Goal: Task Accomplishment & Management: Manage account settings

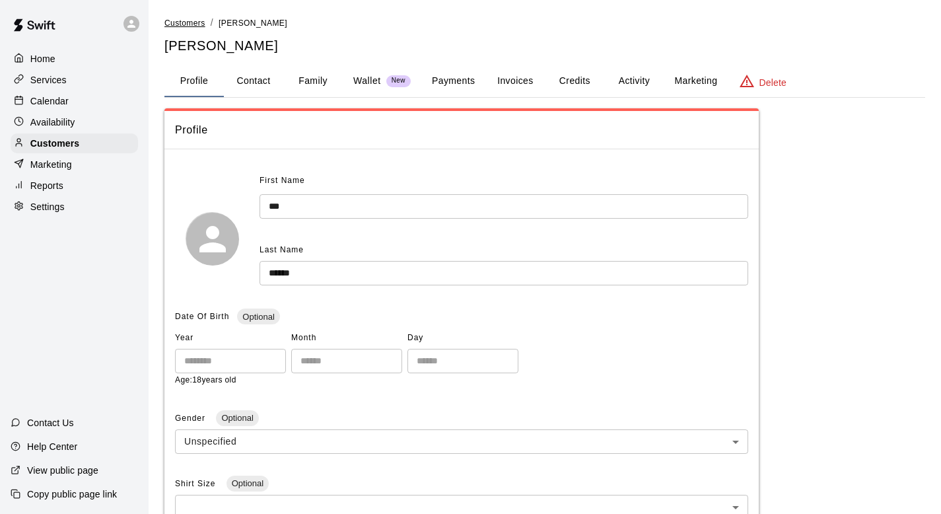
click at [182, 25] on span "Customers" at bounding box center [184, 22] width 41 height 9
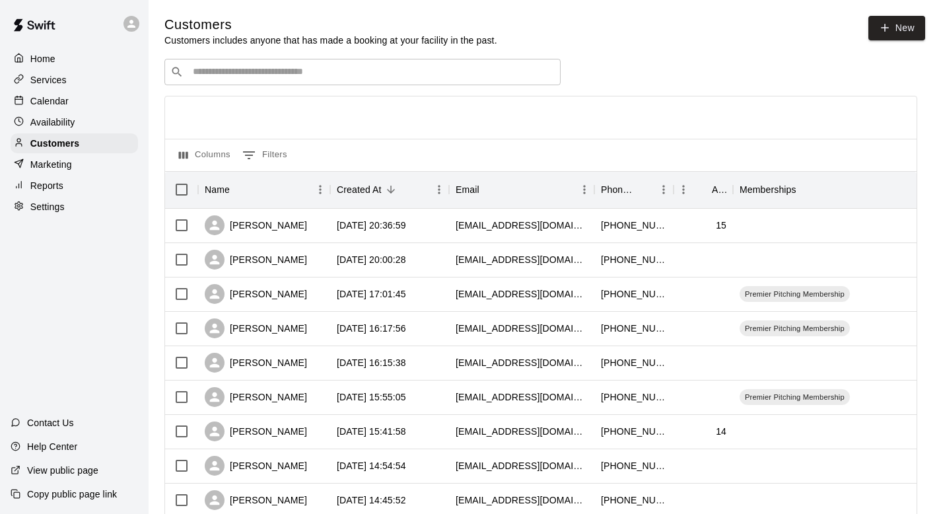
click at [42, 82] on p "Services" at bounding box center [48, 79] width 36 height 13
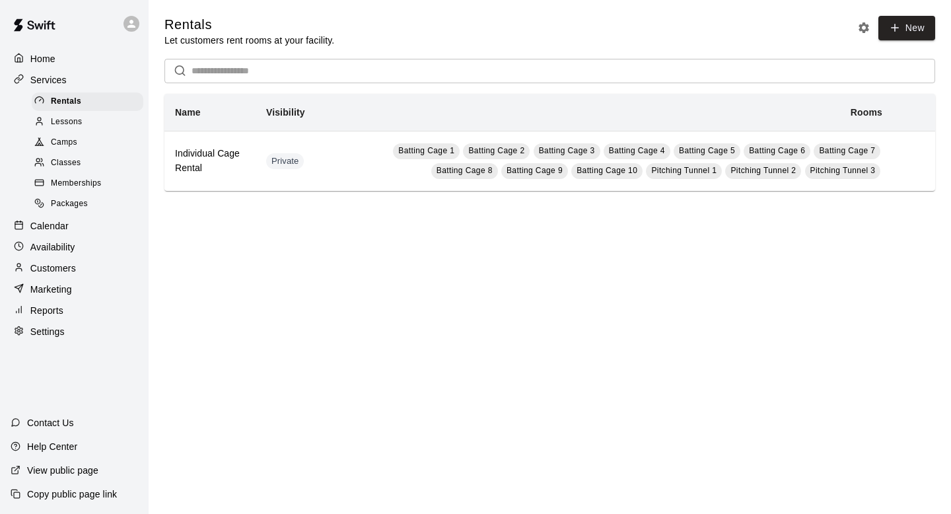
click at [61, 194] on link "Packages" at bounding box center [90, 204] width 117 height 20
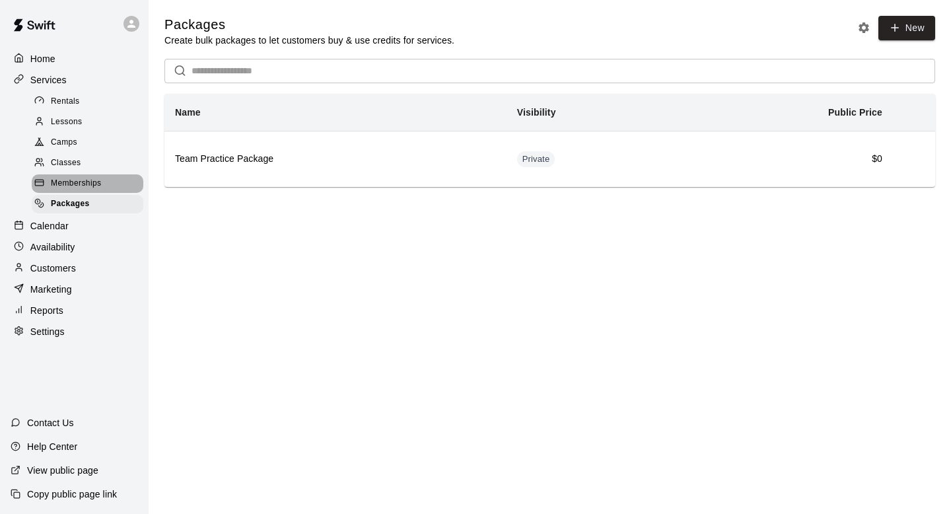
click at [59, 188] on span "Memberships" at bounding box center [76, 183] width 50 height 13
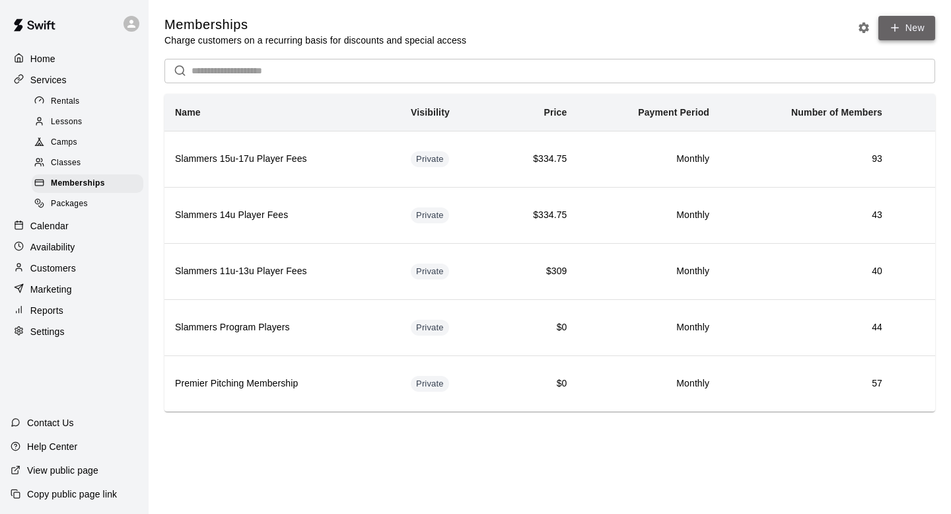
click at [891, 28] on icon at bounding box center [895, 28] width 12 height 12
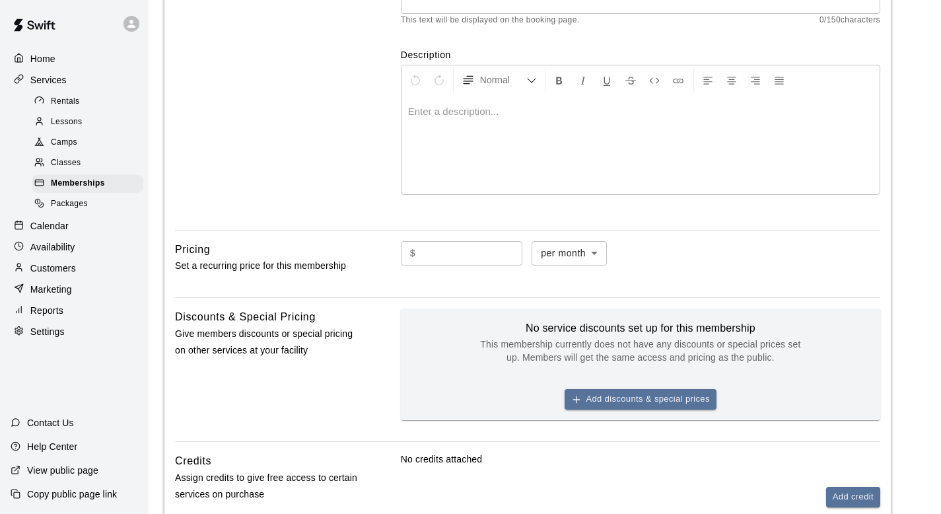
scroll to position [216, 0]
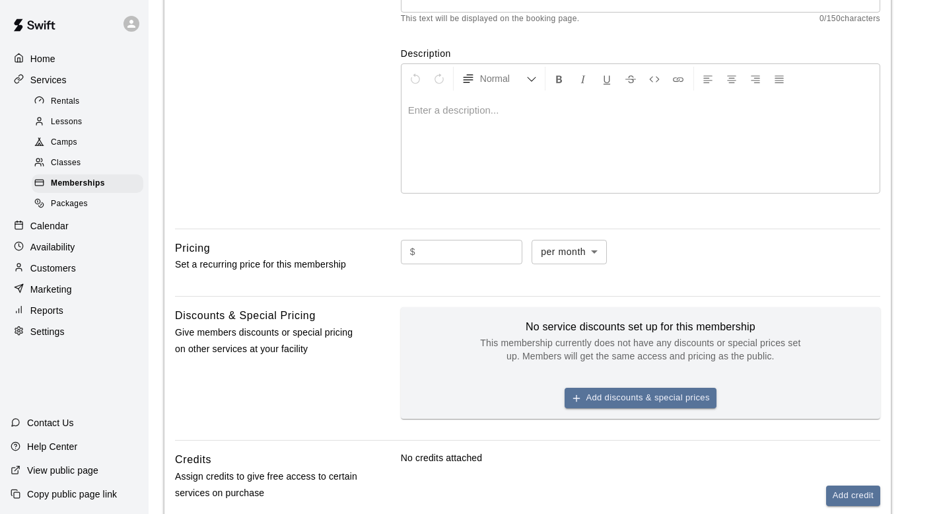
type input "****"
click at [507, 253] on input "text" at bounding box center [472, 252] width 102 height 24
type input "*"
click at [728, 271] on div "$ * ​ per month ******* ​" at bounding box center [641, 263] width 480 height 46
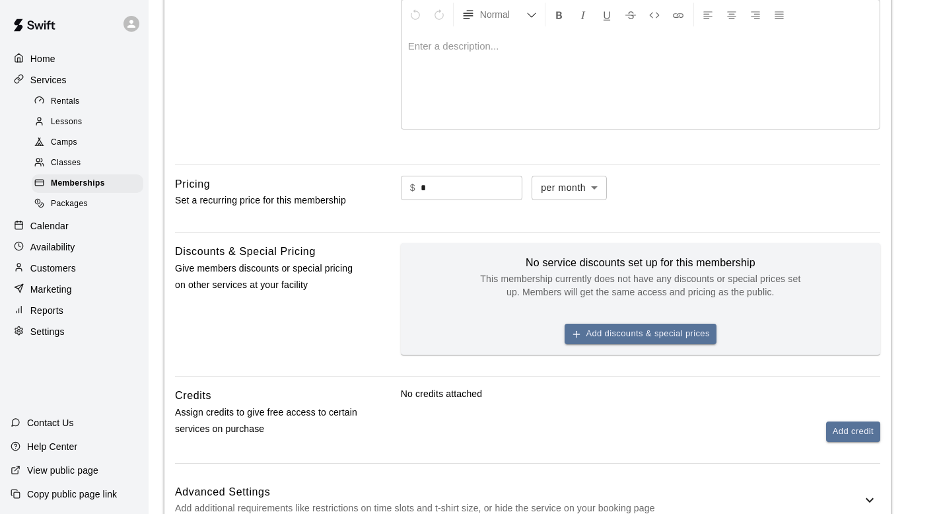
scroll to position [236, 0]
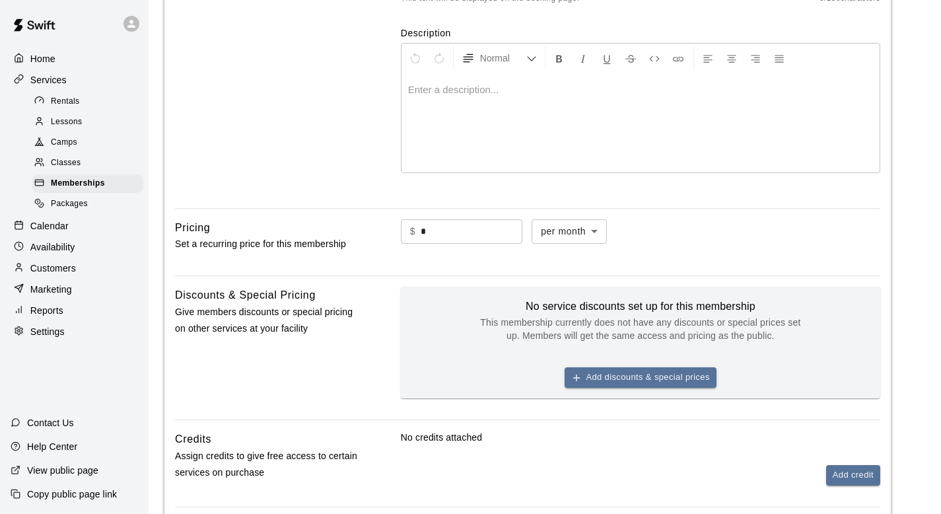
click at [526, 152] on div at bounding box center [641, 122] width 478 height 99
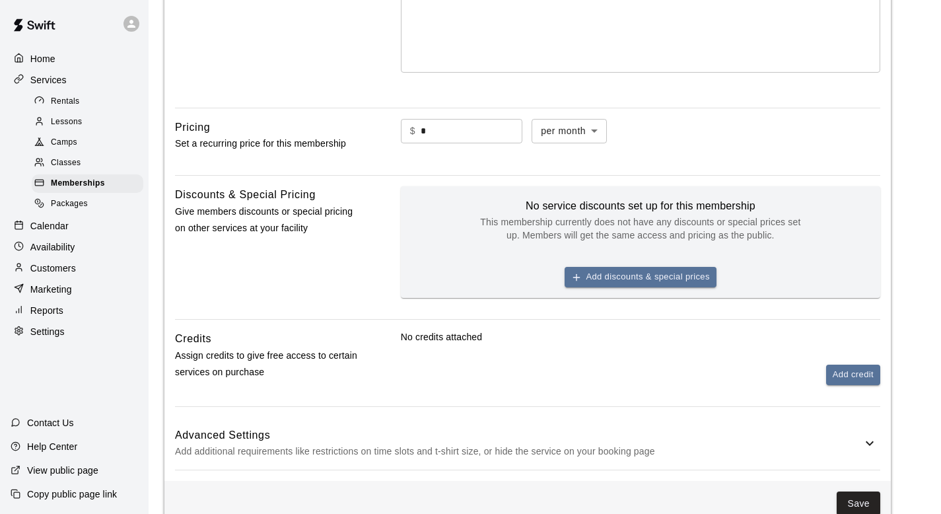
scroll to position [375, 0]
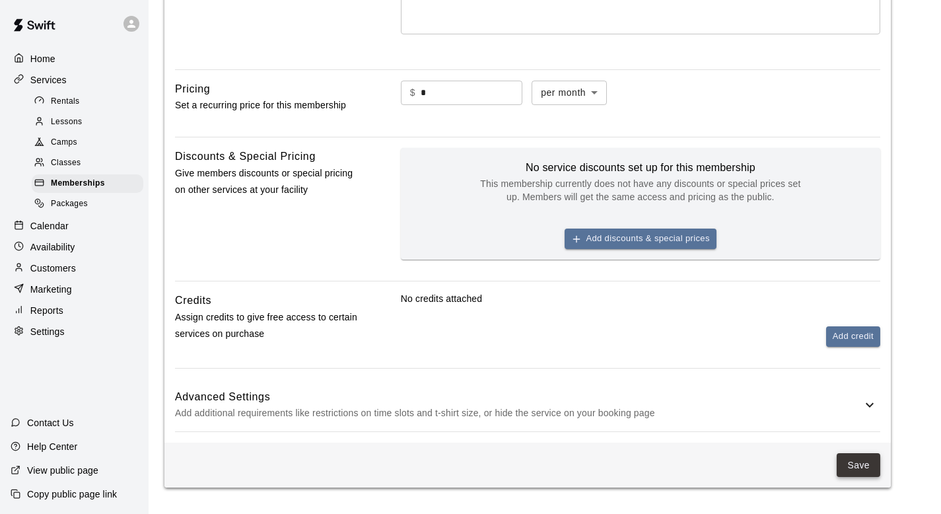
click at [860, 460] on button "Save" at bounding box center [859, 465] width 44 height 24
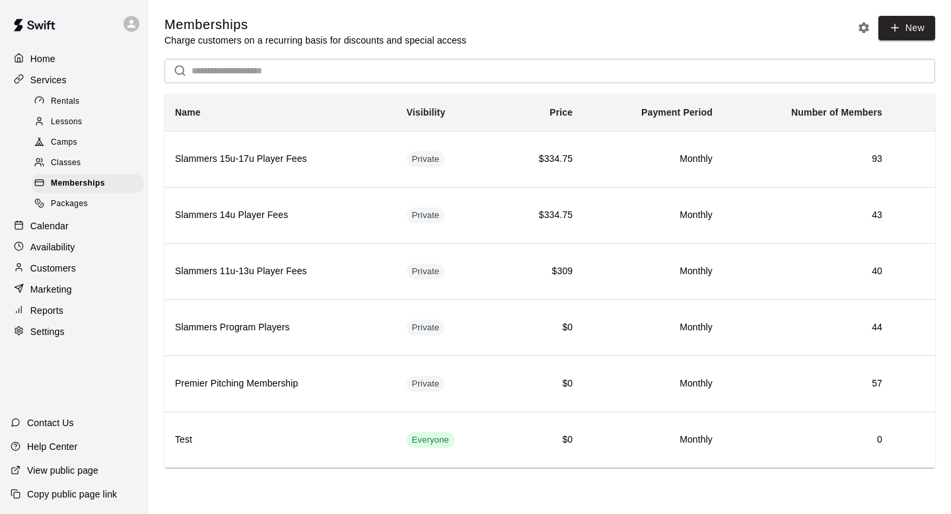
click at [65, 160] on span "Classes" at bounding box center [66, 163] width 30 height 13
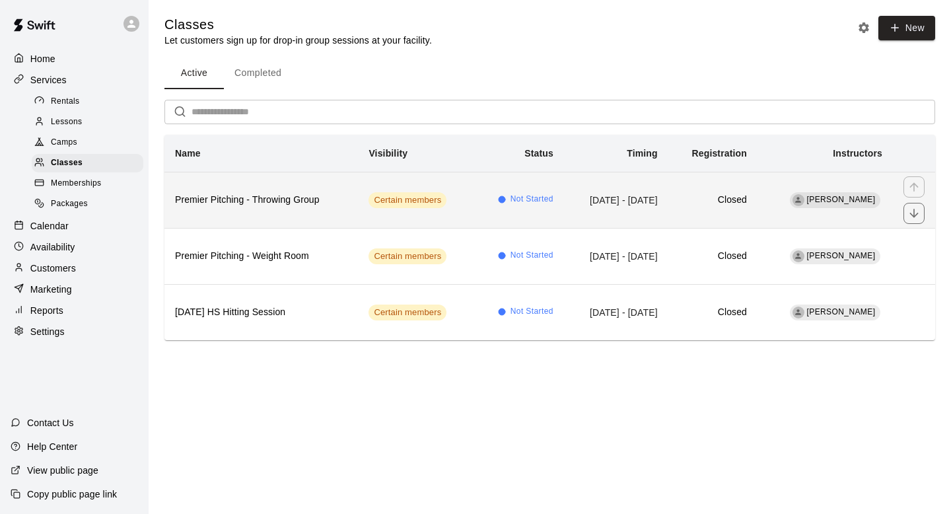
click at [231, 195] on h6 "Premier Pitching - Throwing Group" at bounding box center [261, 200] width 172 height 15
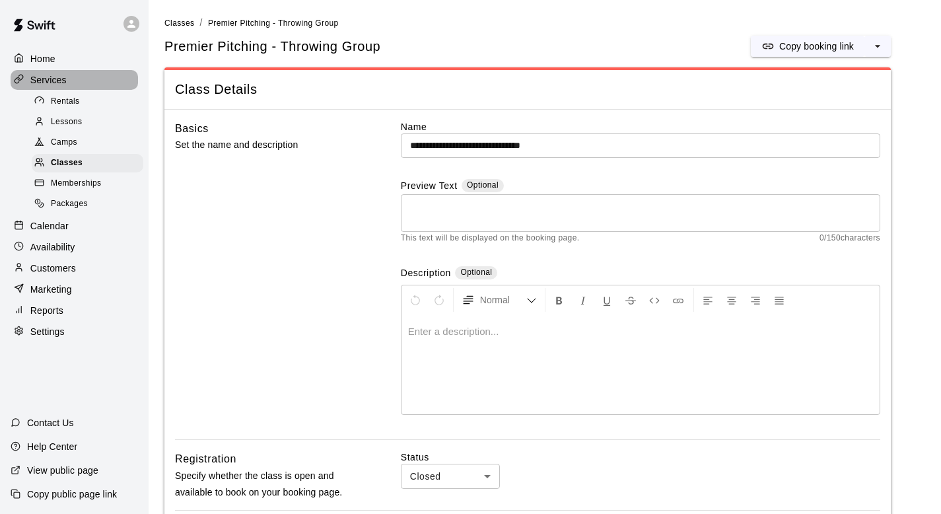
click at [73, 81] on div "Services" at bounding box center [74, 80] width 127 height 20
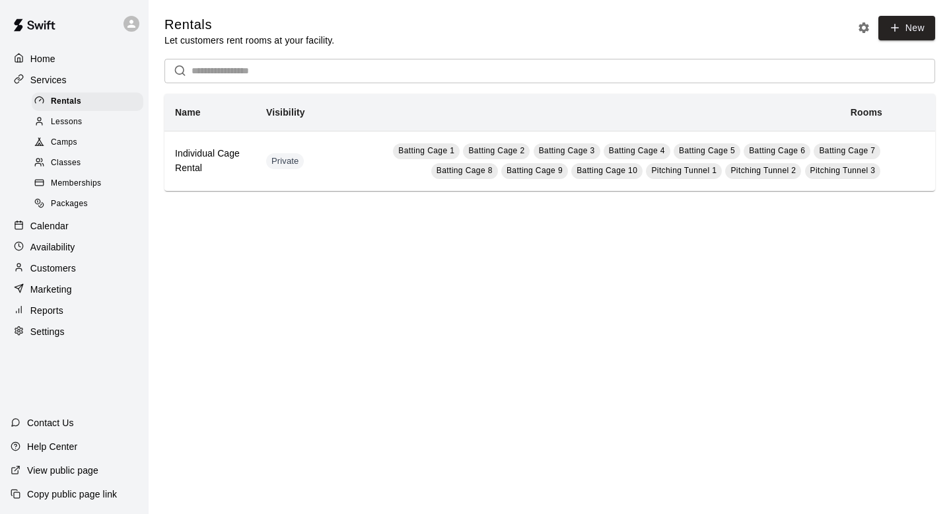
click at [69, 187] on span "Memberships" at bounding box center [76, 183] width 50 height 13
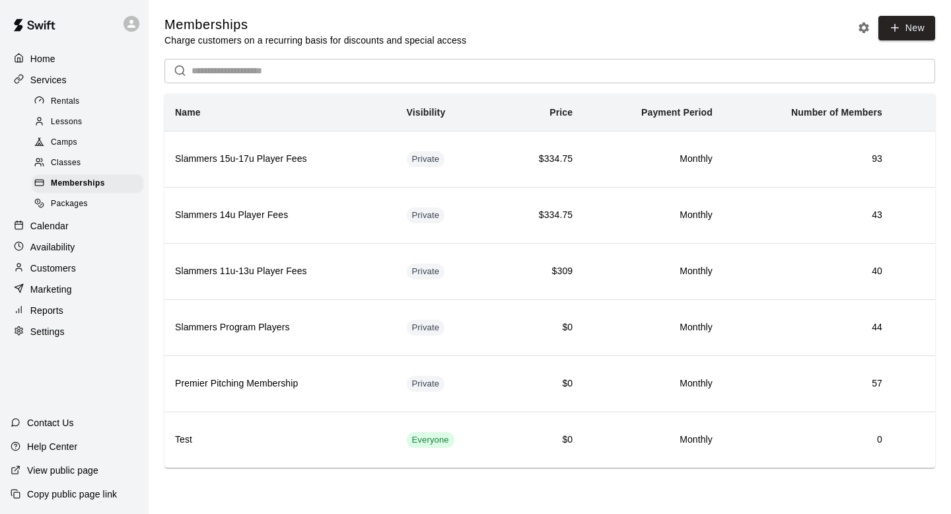
click at [66, 266] on p "Customers" at bounding box center [53, 268] width 46 height 13
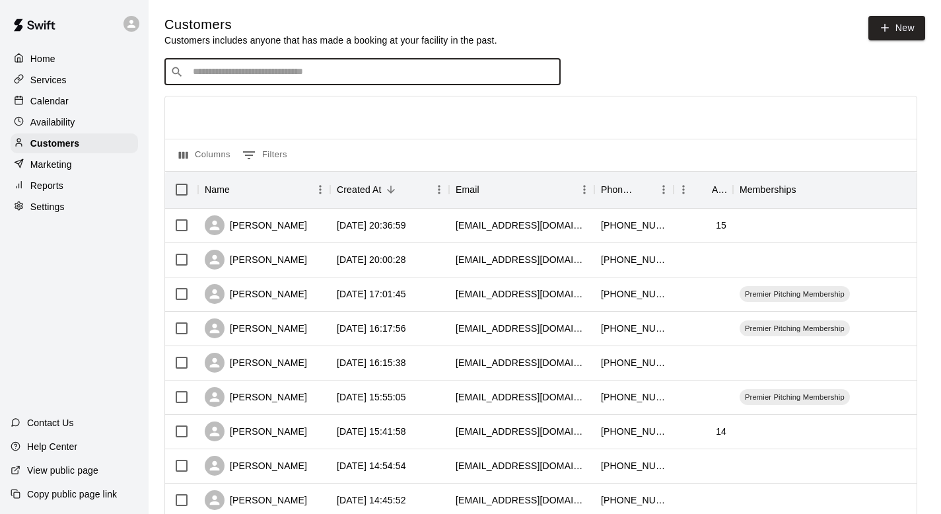
click at [275, 77] on input "Search customers by name or email" at bounding box center [372, 71] width 366 height 13
type input "****"
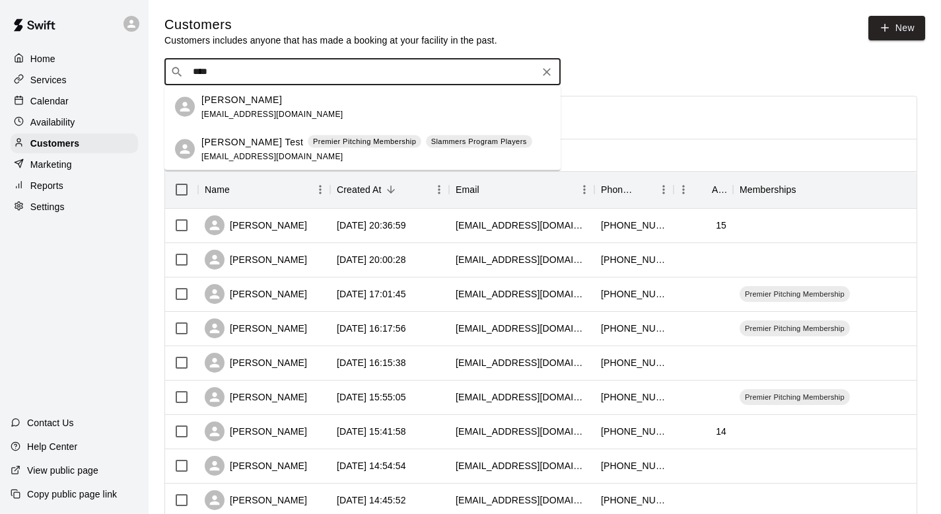
click at [215, 151] on div "[PERSON_NAME] Test Premier Pitching Membership Slammers Program Players [EMAIL_…" at bounding box center [366, 149] width 331 height 28
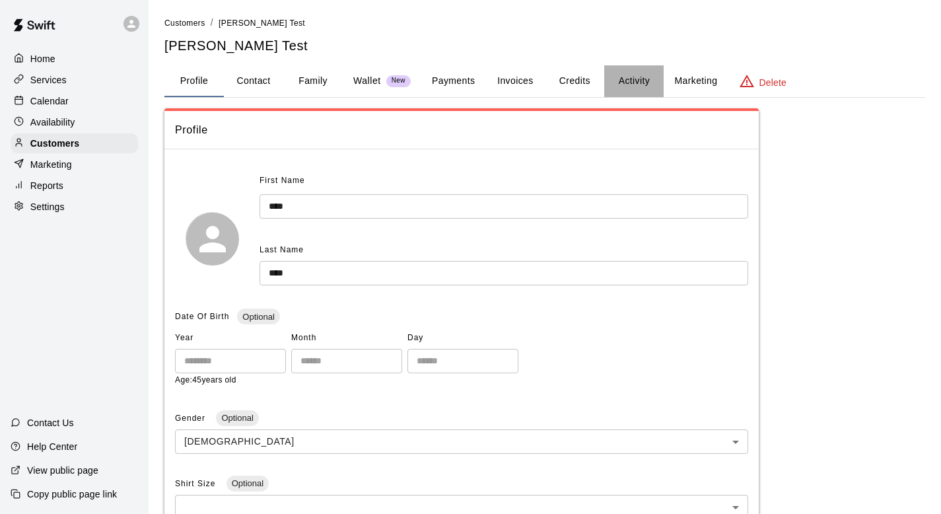
click at [640, 84] on button "Activity" at bounding box center [633, 81] width 59 height 32
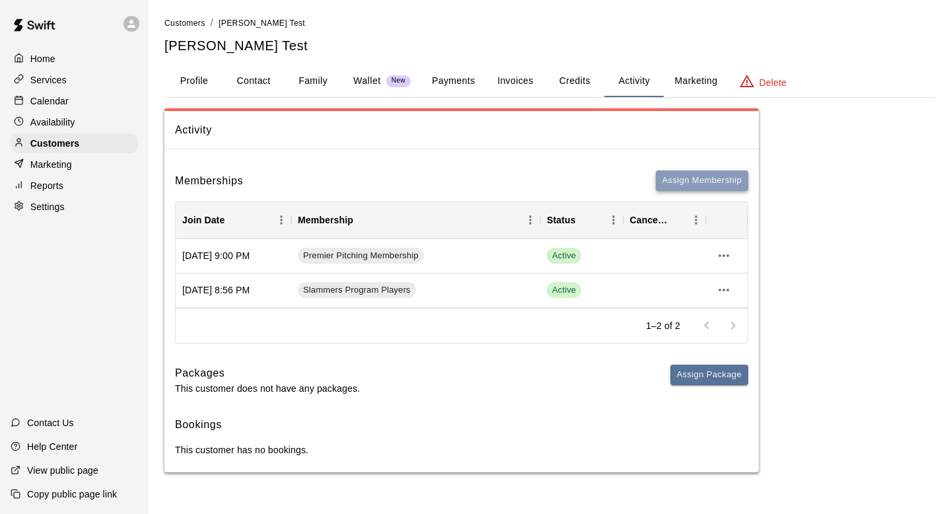
click at [707, 183] on button "Assign Membership" at bounding box center [702, 180] width 92 height 20
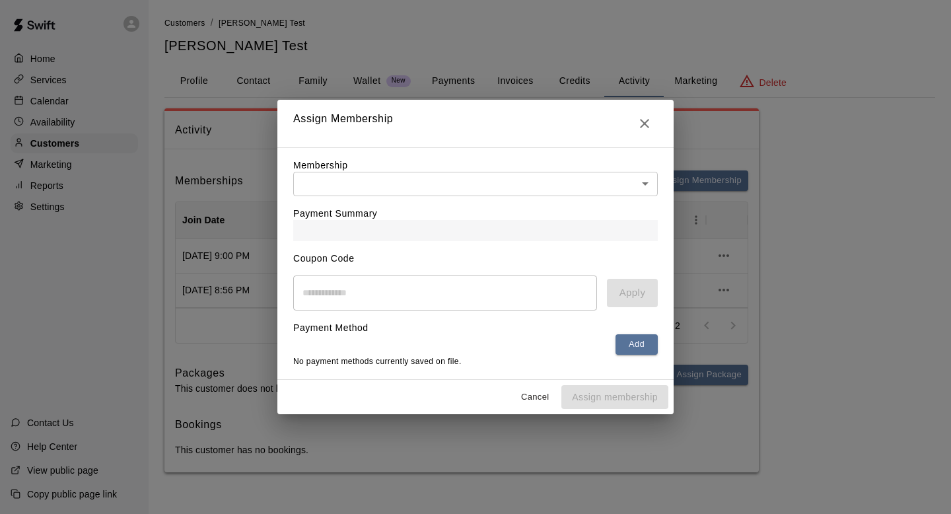
click at [437, 199] on div "Payment Summary" at bounding box center [475, 218] width 365 height 45
click at [433, 185] on body "Home Services Calendar Availability Customers Marketing Reports Settings Contac…" at bounding box center [475, 249] width 951 height 499
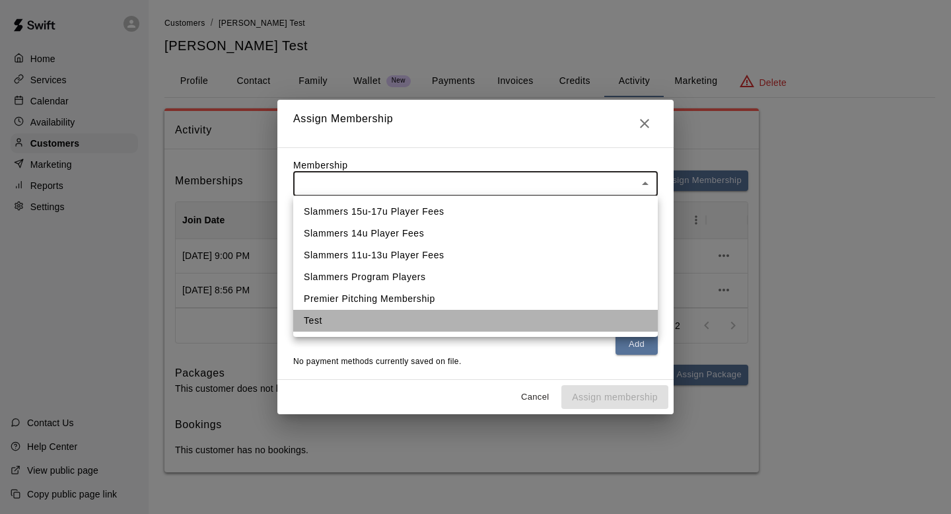
click at [396, 323] on li "Test" at bounding box center [475, 321] width 365 height 22
type input "**********"
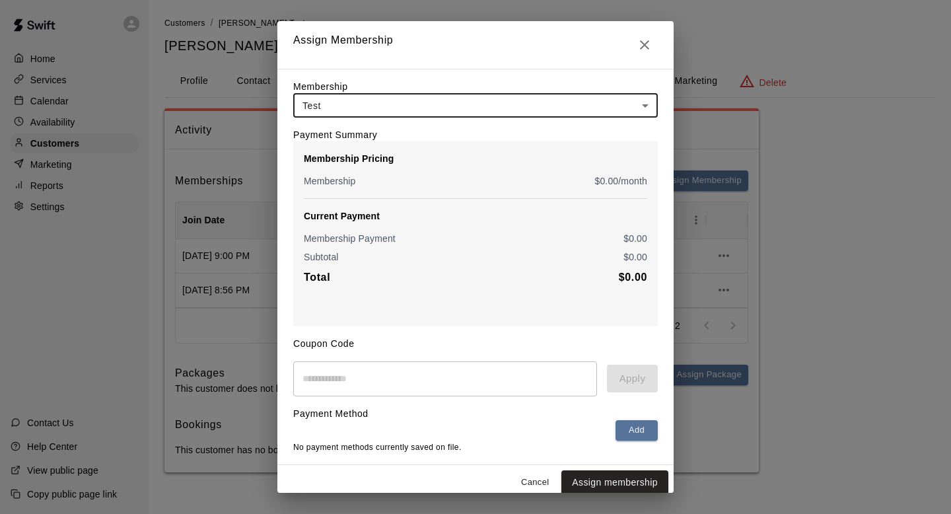
scroll to position [9, 0]
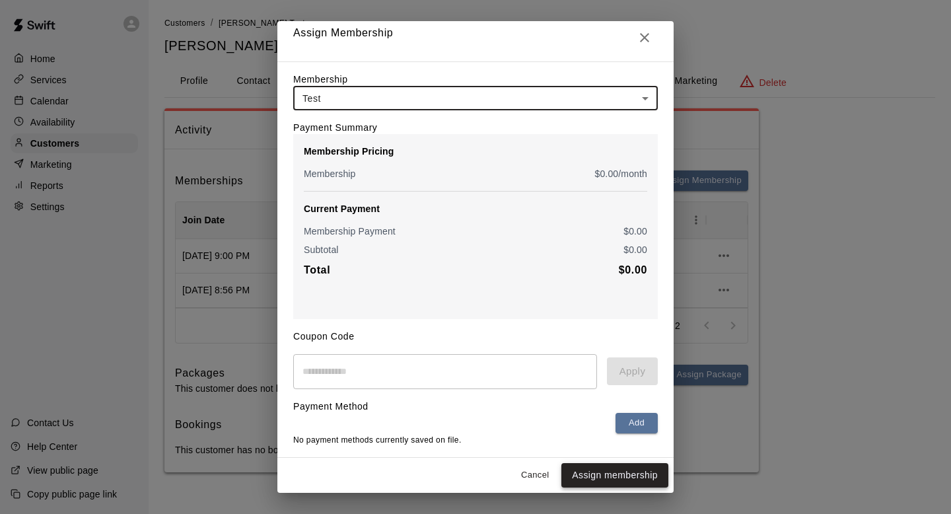
click at [608, 472] on button "Assign membership" at bounding box center [614, 475] width 107 height 24
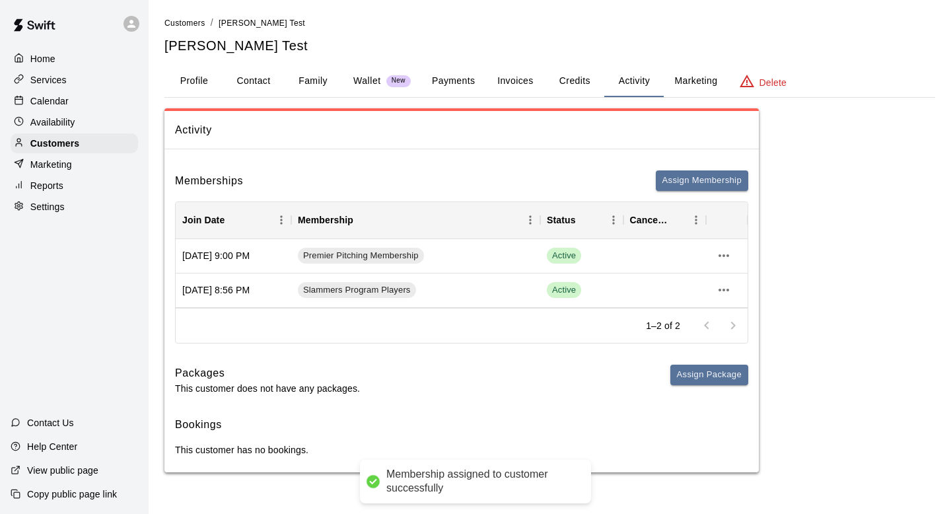
scroll to position [0, 0]
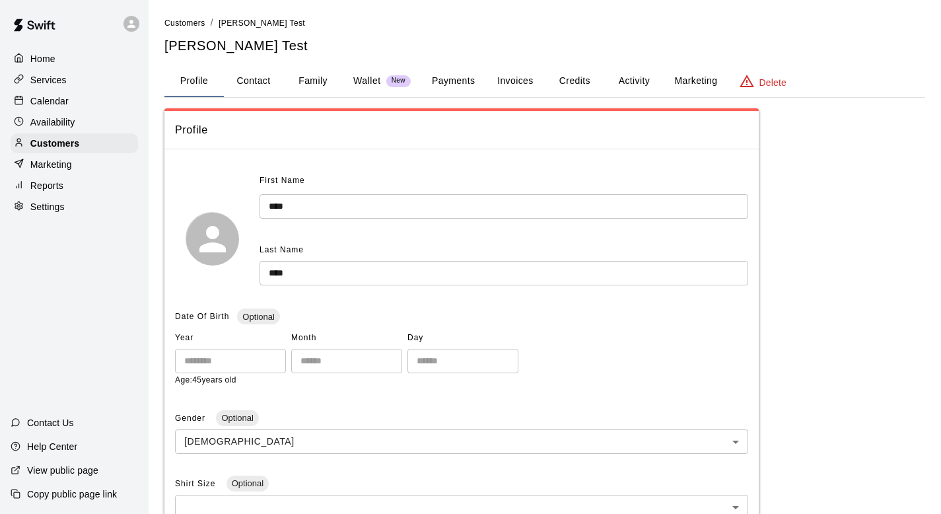
click at [38, 65] on div "Home" at bounding box center [74, 59] width 127 height 20
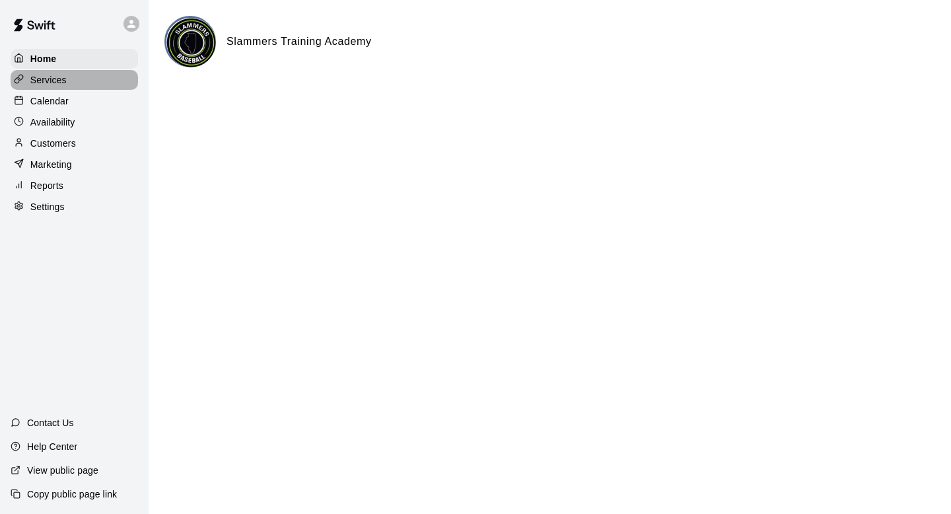
click at [39, 79] on p "Services" at bounding box center [48, 79] width 36 height 13
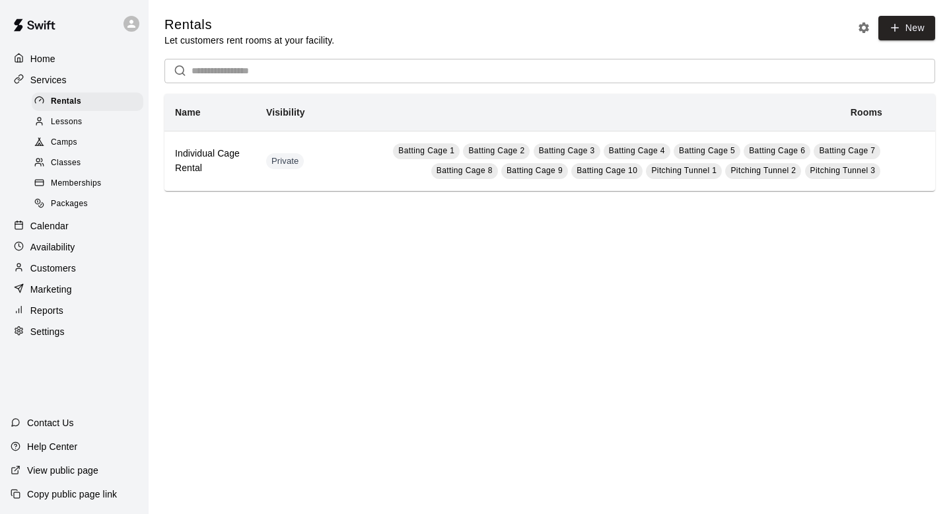
click at [67, 164] on span "Classes" at bounding box center [66, 163] width 30 height 13
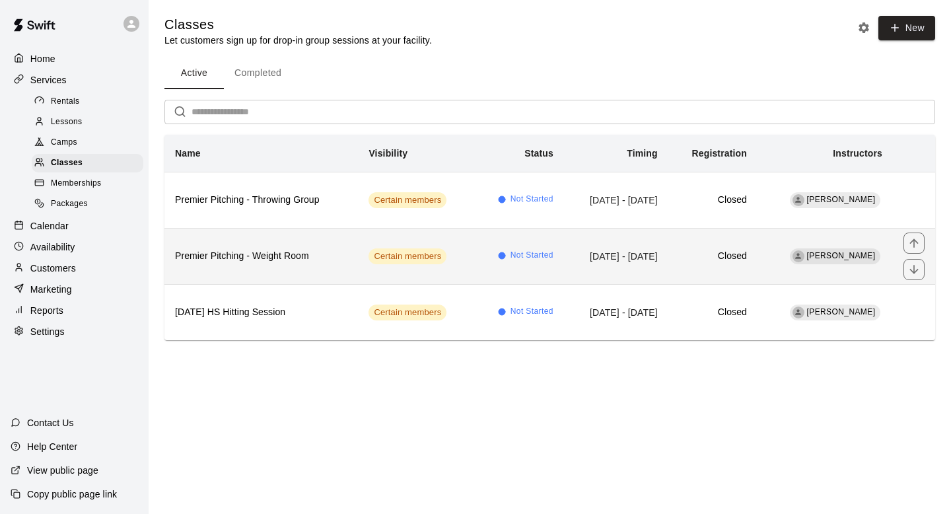
click at [303, 261] on h6 "Premier Pitching - Weight Room" at bounding box center [261, 256] width 172 height 15
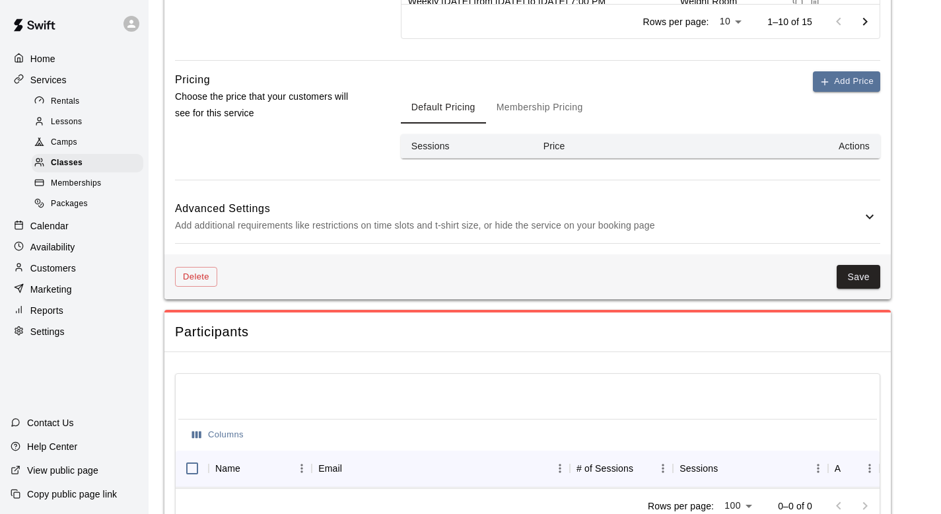
scroll to position [764, 0]
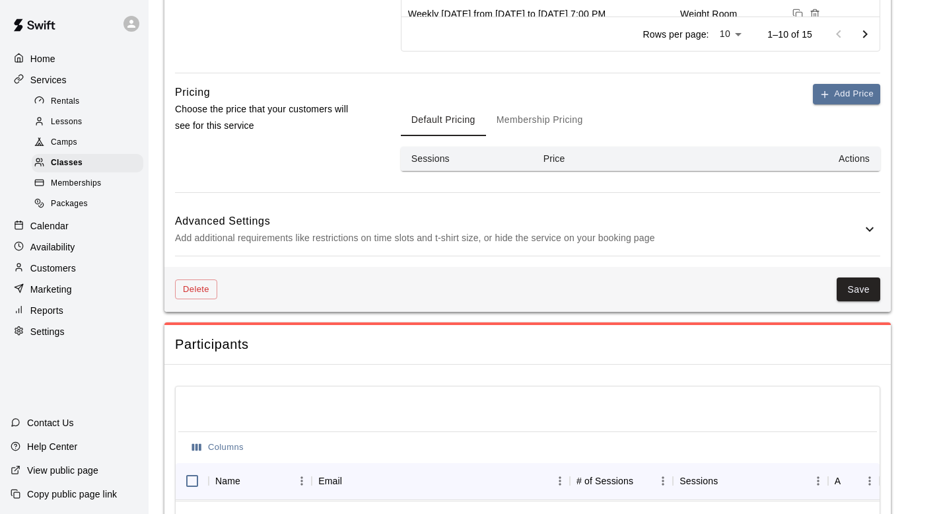
click at [855, 225] on h6 "Advanced Settings" at bounding box center [518, 221] width 687 height 17
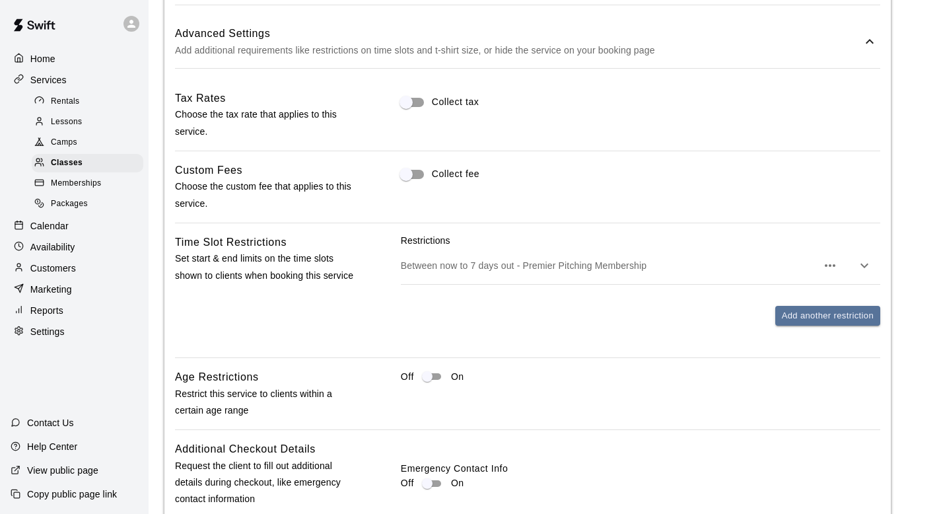
scroll to position [971, 0]
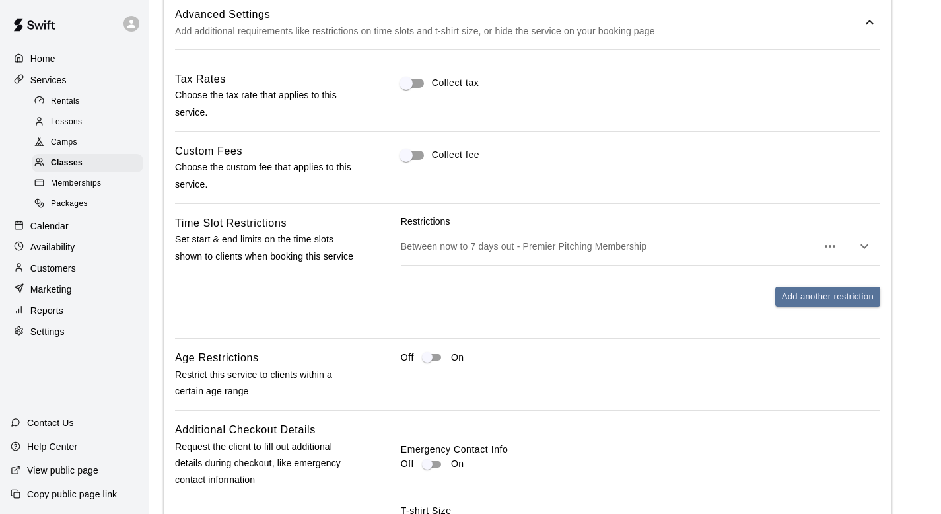
click at [857, 246] on icon "button" at bounding box center [865, 246] width 16 height 16
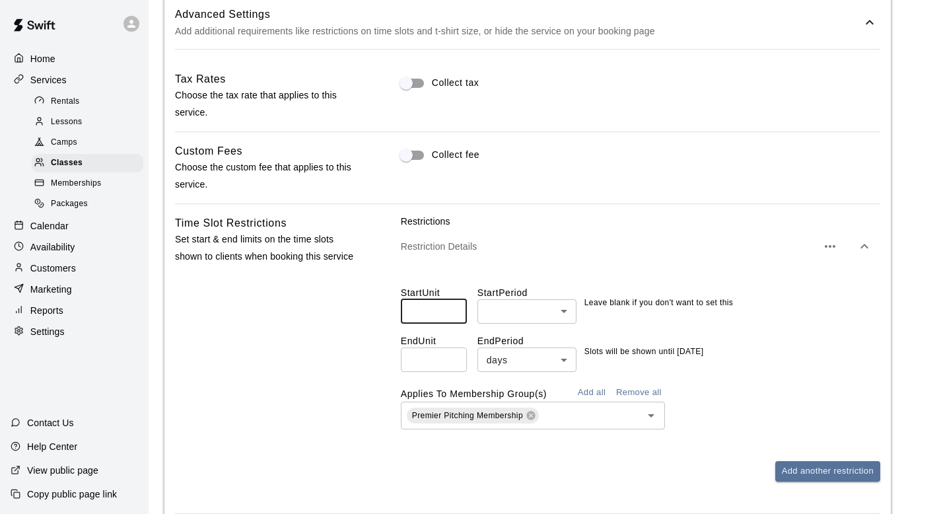
click at [448, 304] on input "number" at bounding box center [434, 311] width 66 height 24
type input "*"
click at [516, 322] on body "**********" at bounding box center [470, 92] width 941 height 2126
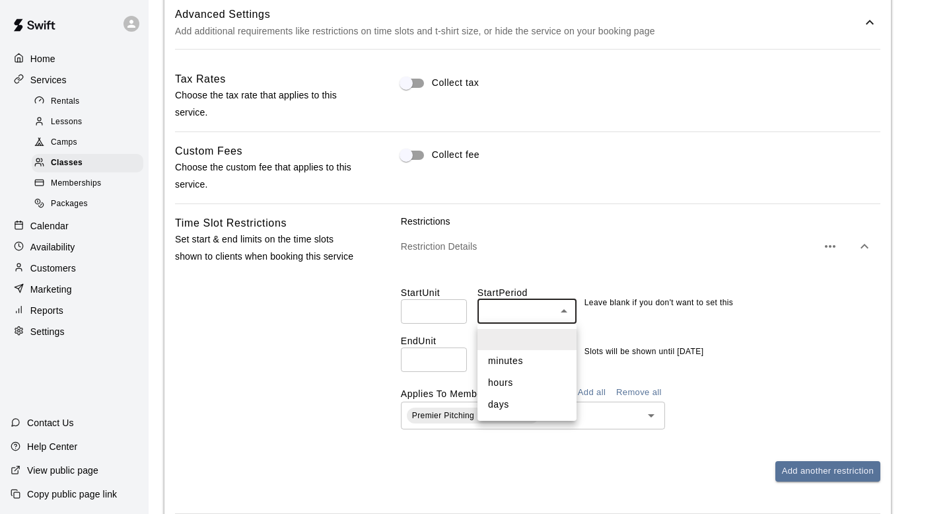
click at [517, 402] on li "days" at bounding box center [527, 405] width 99 height 22
type input "****"
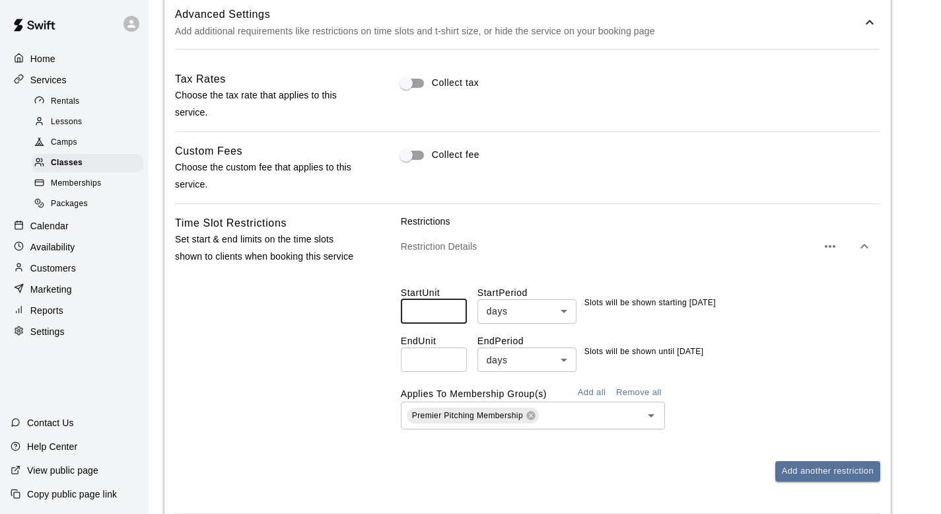
click at [443, 309] on input "*" at bounding box center [434, 311] width 66 height 24
click at [441, 314] on input "*" at bounding box center [434, 311] width 66 height 24
type input "*"
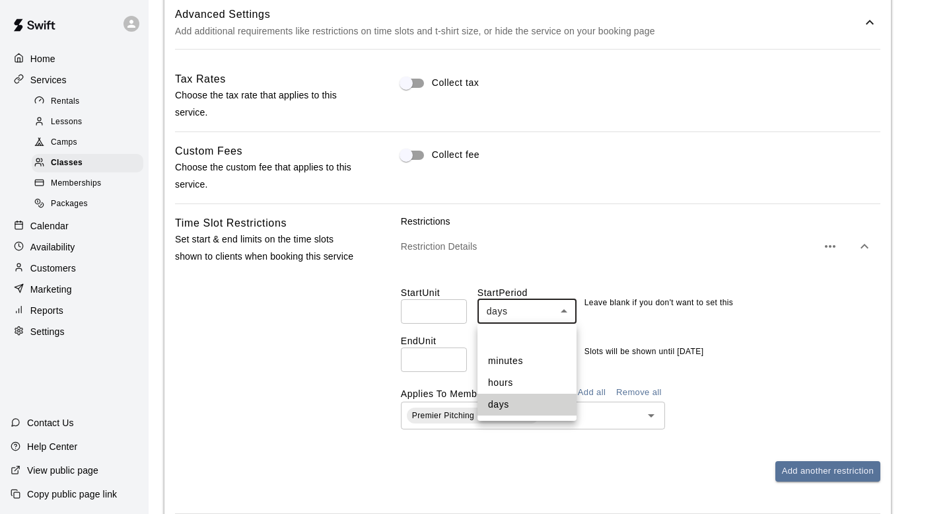
click at [528, 306] on body "**********" at bounding box center [475, 92] width 951 height 2126
click at [515, 346] on li at bounding box center [527, 339] width 99 height 21
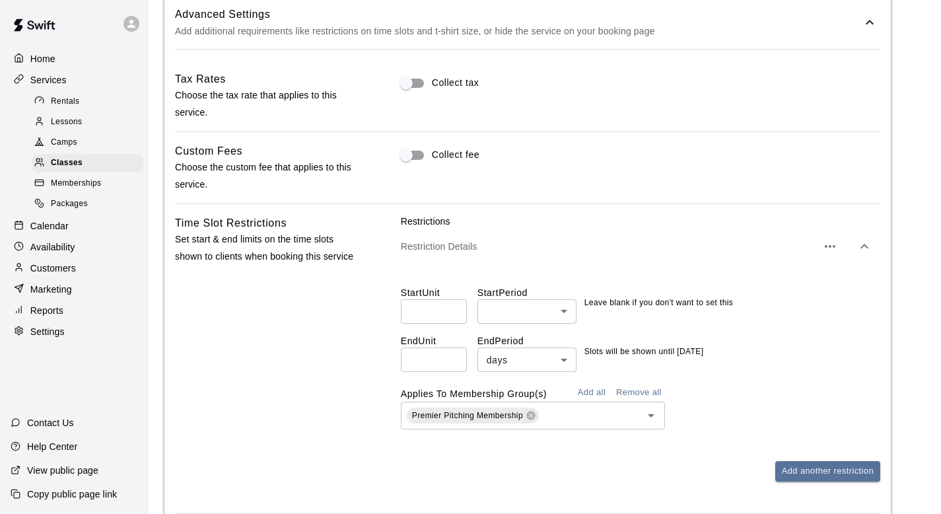
click at [737, 360] on div "End Unit * ​ End Period days **** ​ Slots will be shown until 7 days from now" at bounding box center [641, 348] width 480 height 48
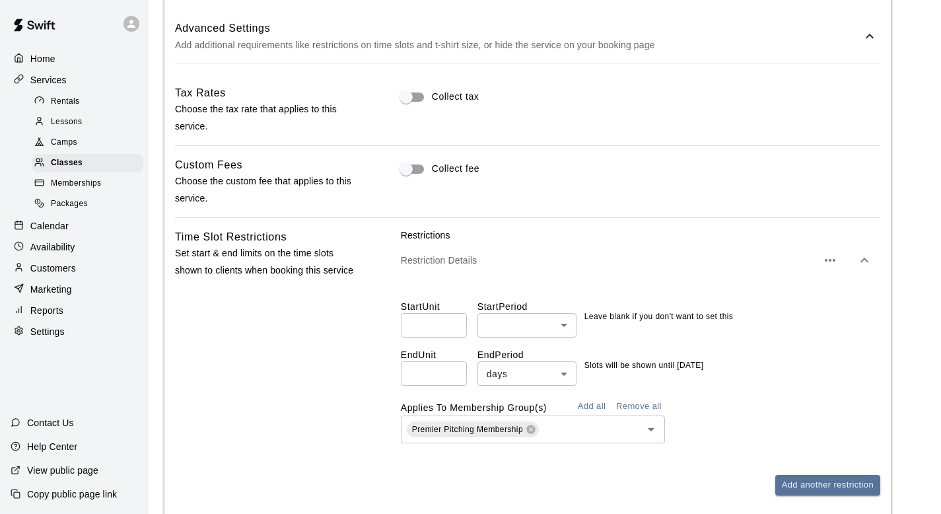
scroll to position [1182, 0]
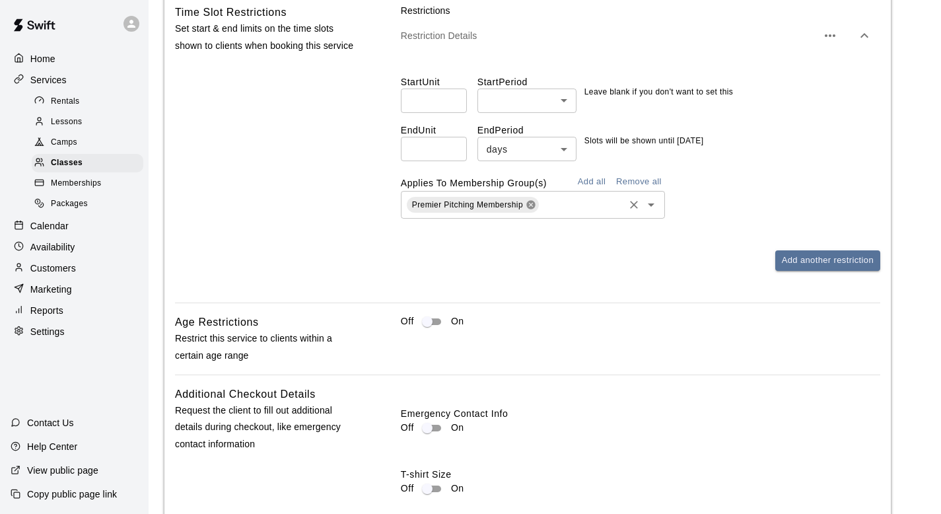
click at [532, 206] on icon at bounding box center [530, 204] width 9 height 9
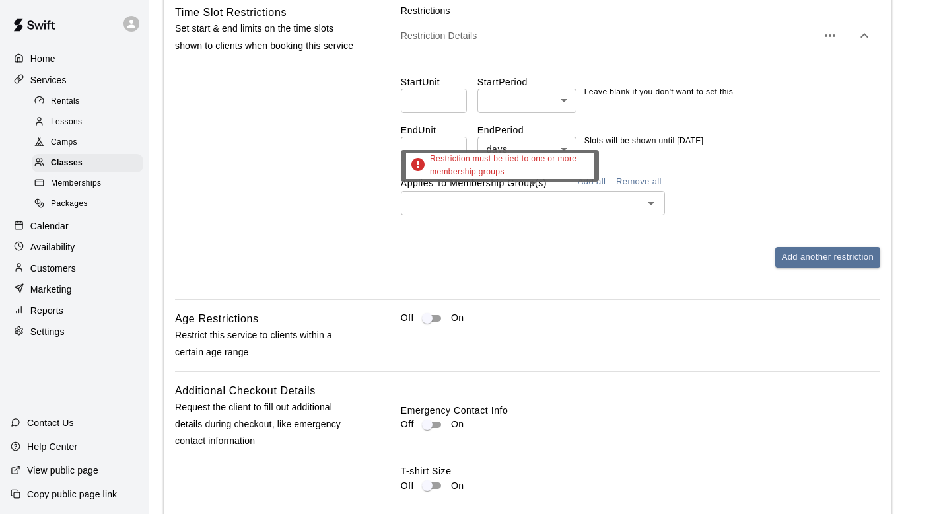
click at [524, 206] on input "text" at bounding box center [522, 203] width 234 height 17
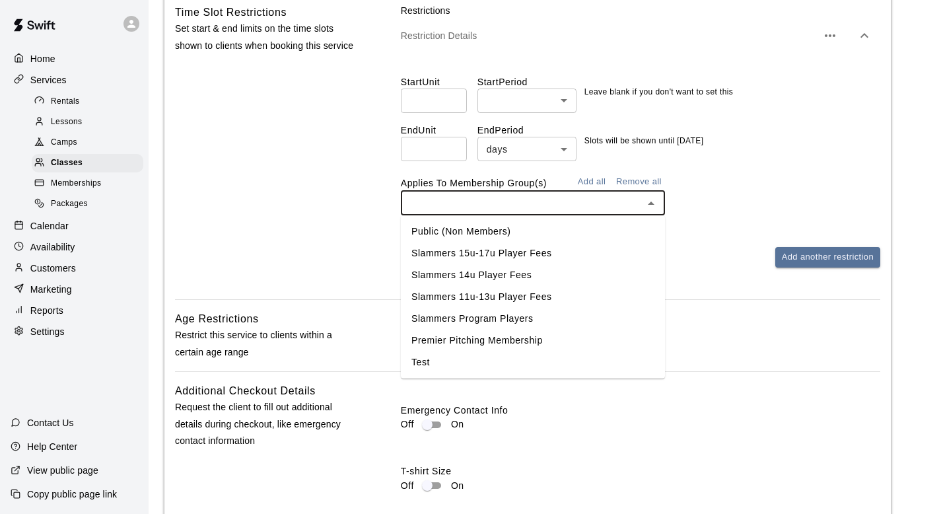
click at [469, 368] on li "Test" at bounding box center [533, 362] width 264 height 22
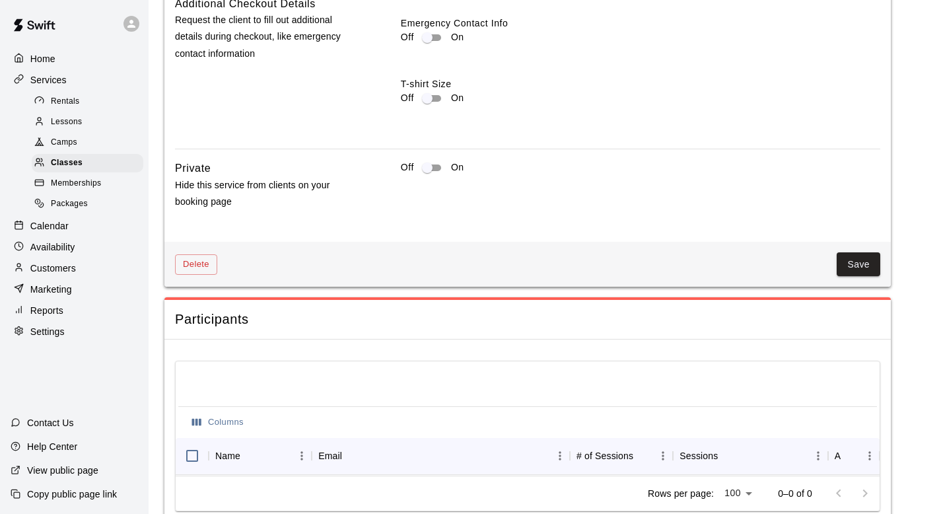
scroll to position [1622, 0]
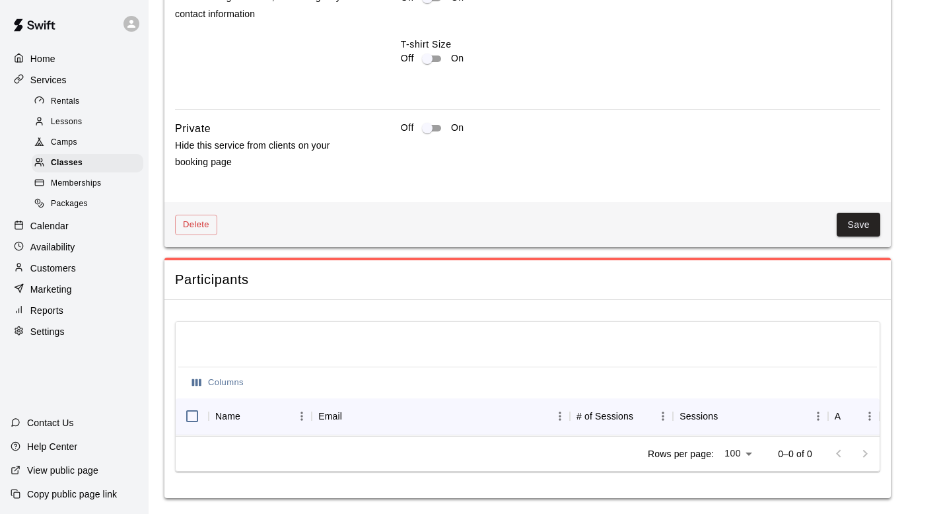
click at [868, 227] on div "Delete Save" at bounding box center [527, 225] width 727 height 46
click at [862, 222] on button "Save" at bounding box center [859, 225] width 44 height 24
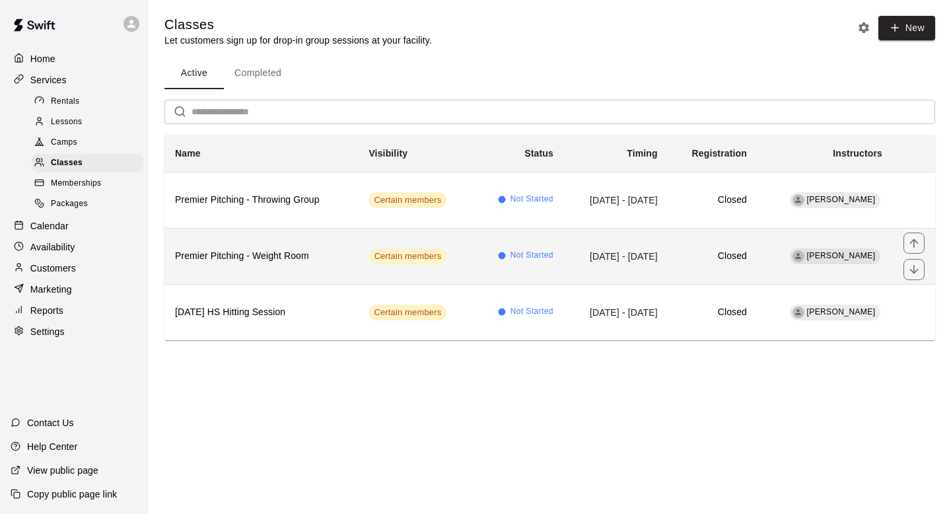
click at [257, 256] on h6 "Premier Pitching - Weight Room" at bounding box center [261, 256] width 172 height 15
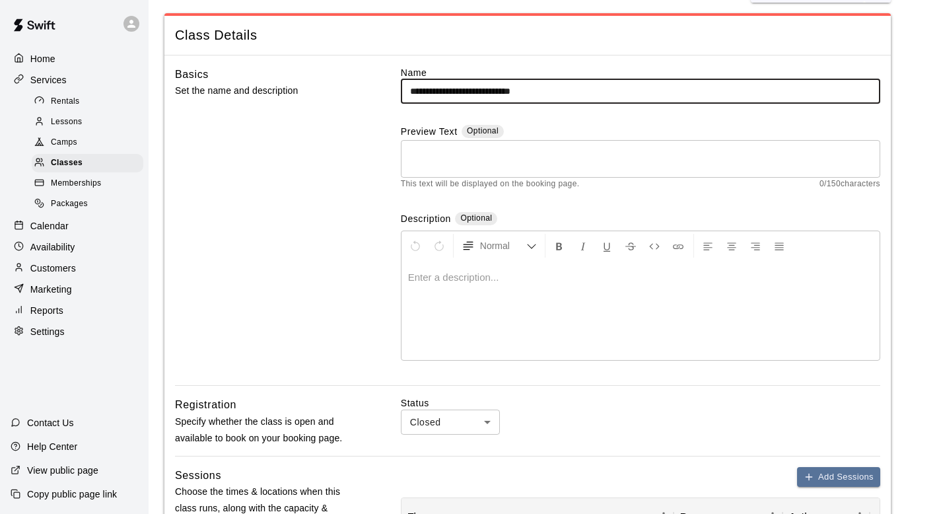
scroll to position [57, 0]
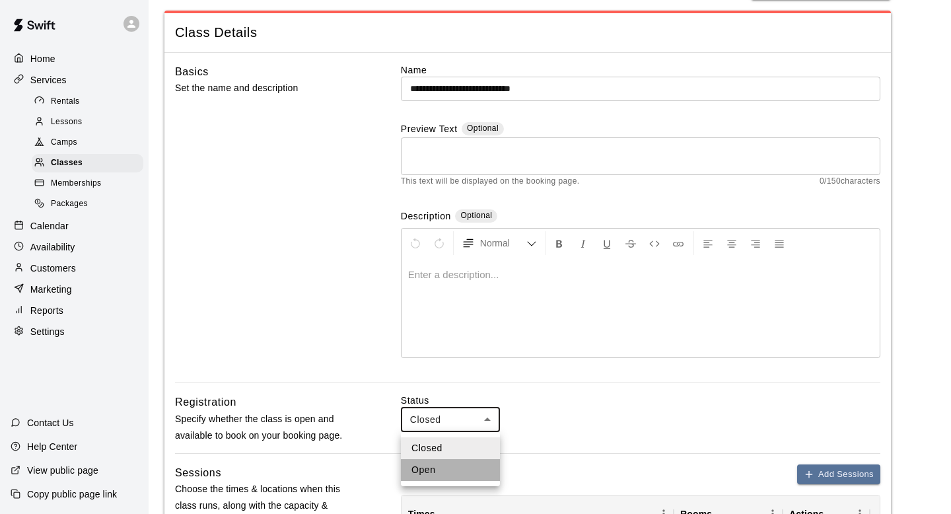
click at [446, 478] on li "Open" at bounding box center [450, 470] width 99 height 22
type input "****"
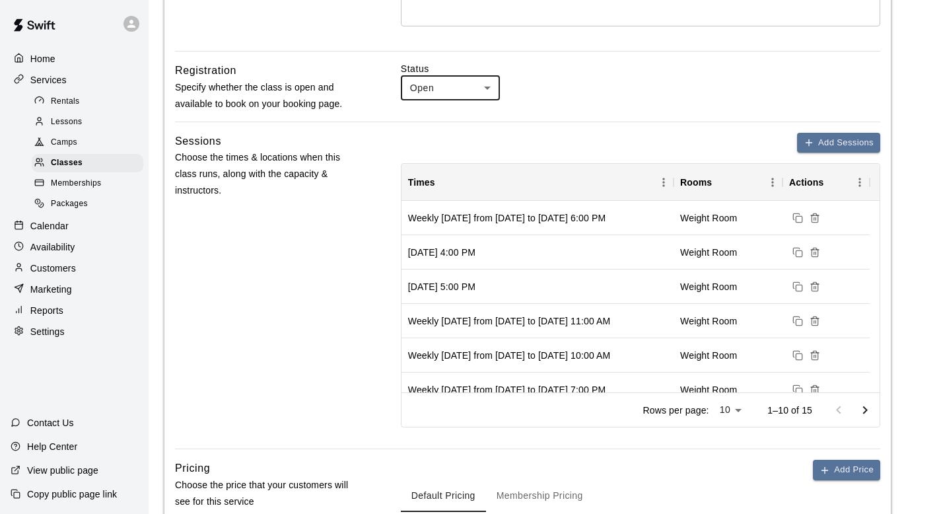
scroll to position [838, 0]
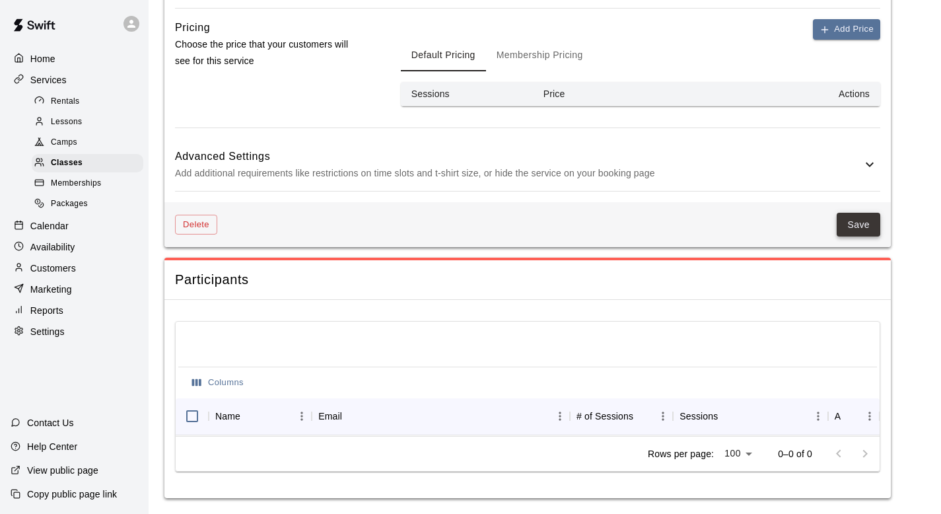
click at [857, 221] on button "Save" at bounding box center [859, 225] width 44 height 24
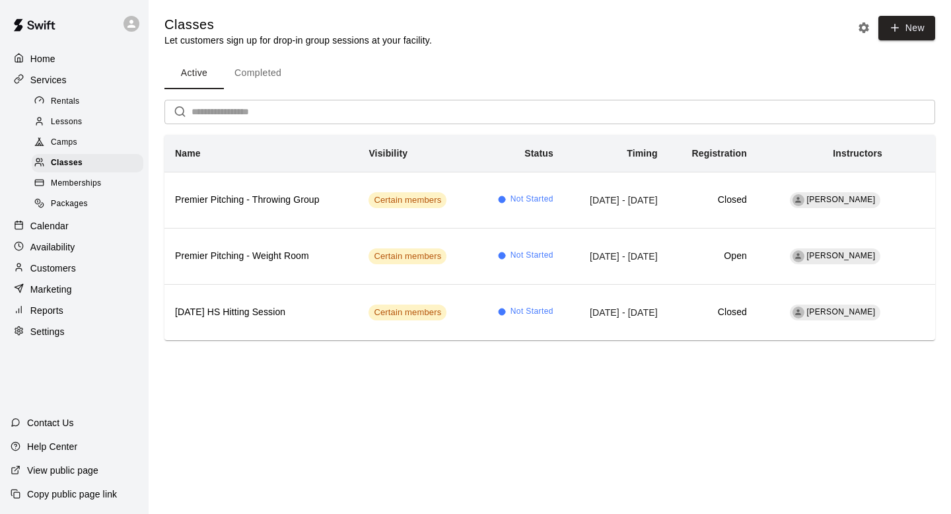
click at [63, 84] on p "Services" at bounding box center [48, 79] width 36 height 13
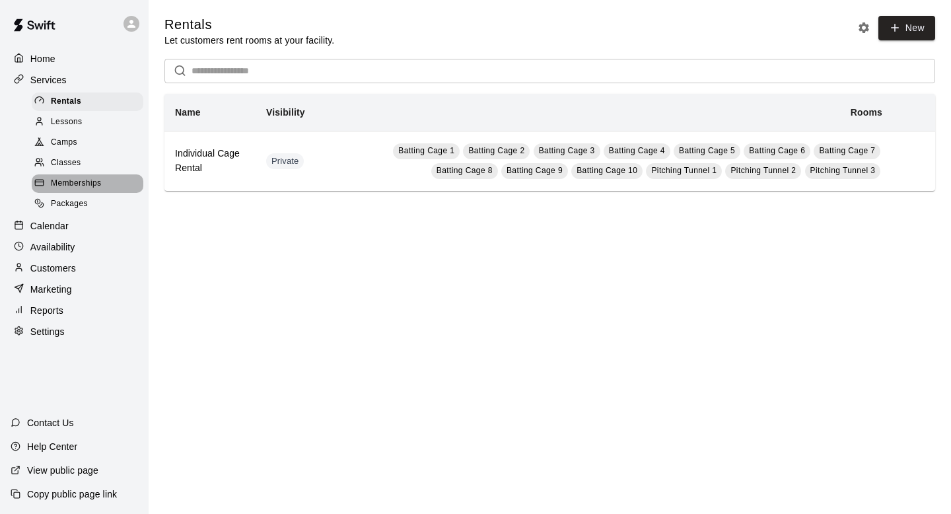
click at [65, 182] on span "Memberships" at bounding box center [76, 183] width 50 height 13
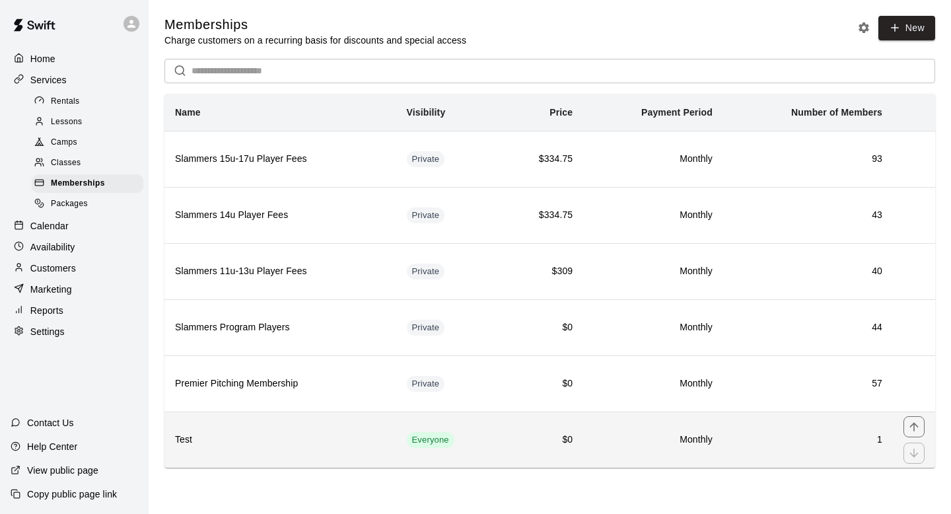
click at [775, 448] on td "1" at bounding box center [808, 439] width 170 height 56
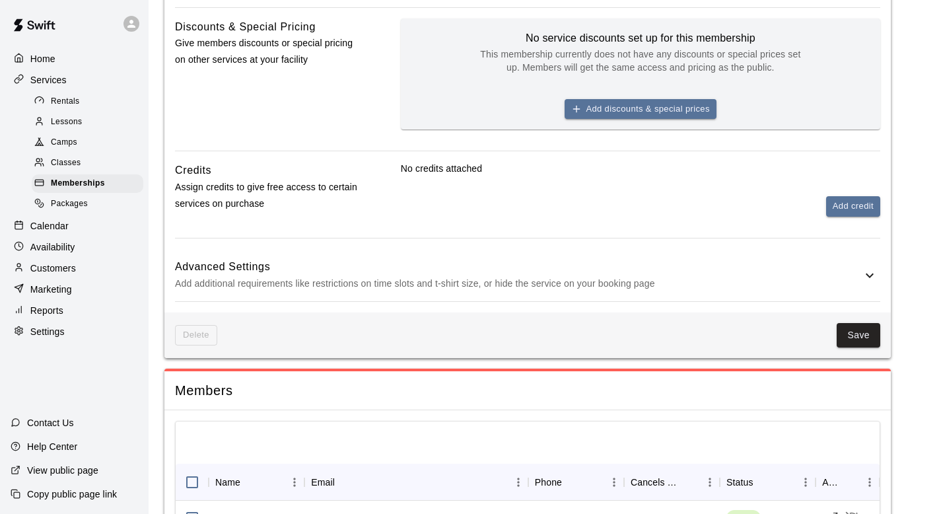
scroll to position [608, 0]
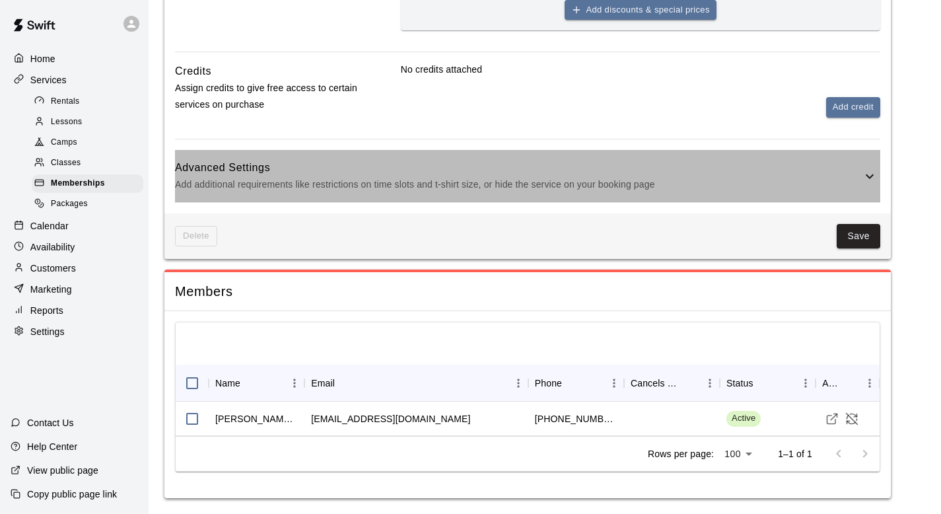
click at [868, 177] on icon at bounding box center [870, 176] width 16 height 16
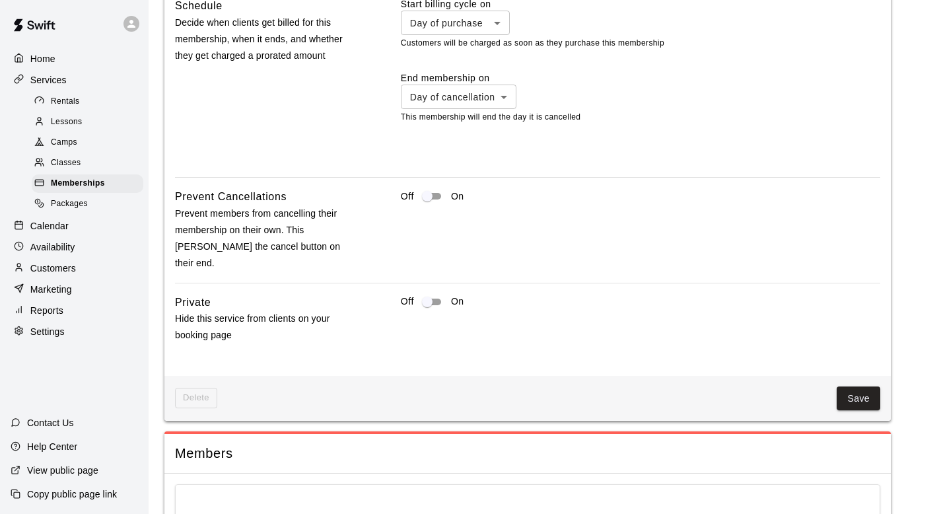
scroll to position [1052, 0]
click at [415, 293] on div "Off On" at bounding box center [641, 301] width 480 height 16
click at [841, 385] on button "Save" at bounding box center [859, 397] width 44 height 24
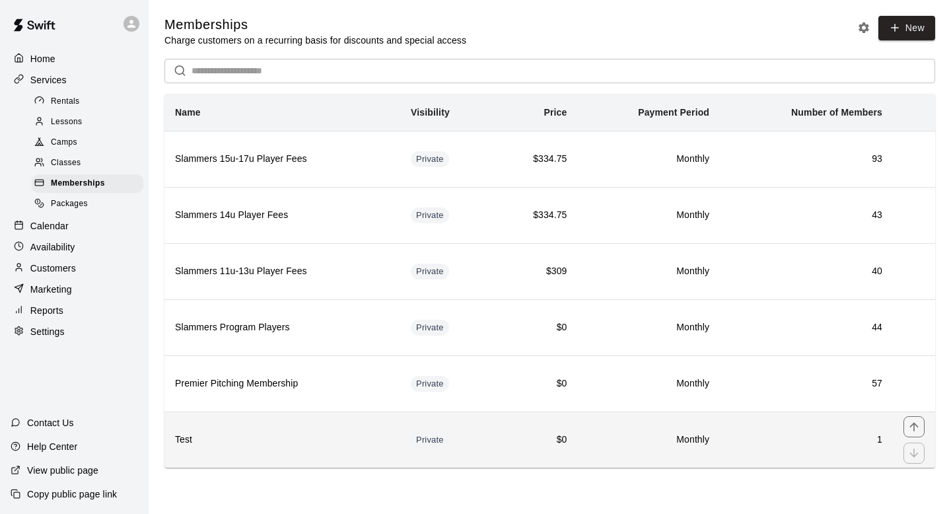
click at [293, 432] on th "Test" at bounding box center [282, 439] width 236 height 56
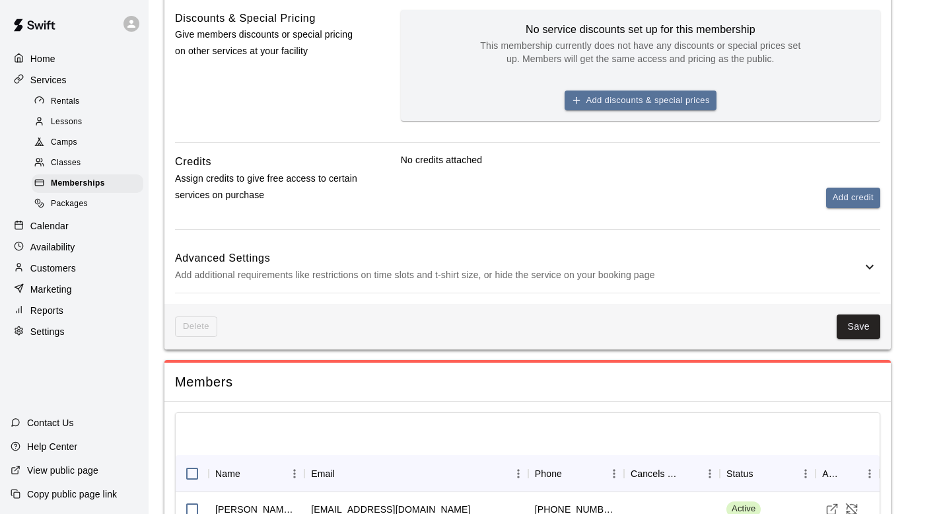
scroll to position [516, 0]
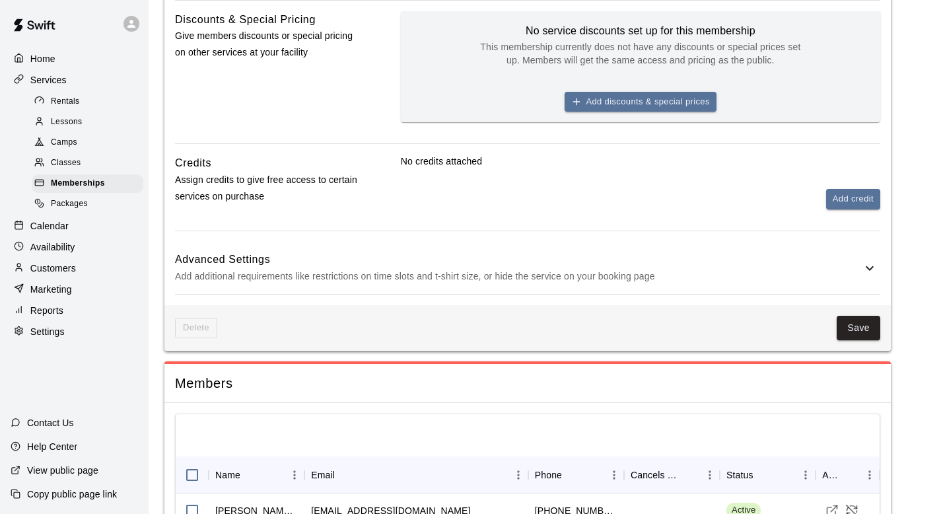
click at [874, 265] on icon at bounding box center [870, 268] width 16 height 16
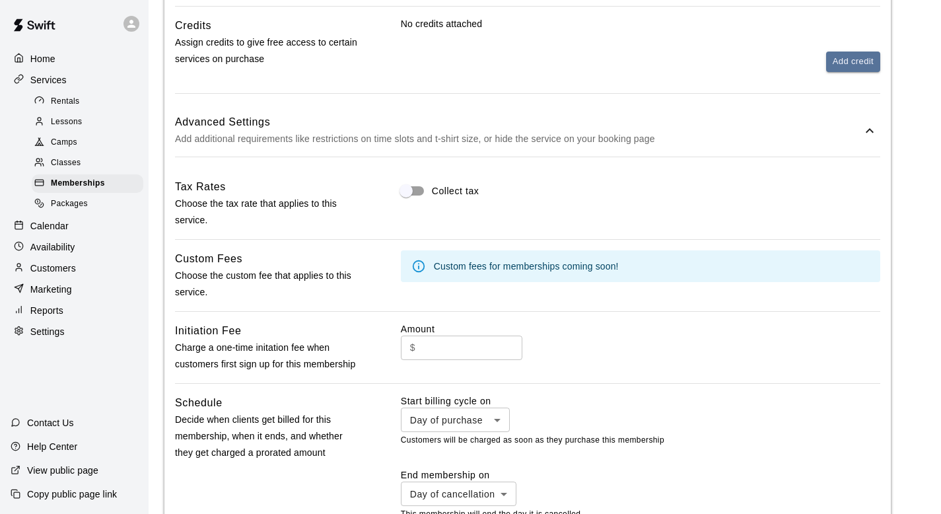
scroll to position [564, 0]
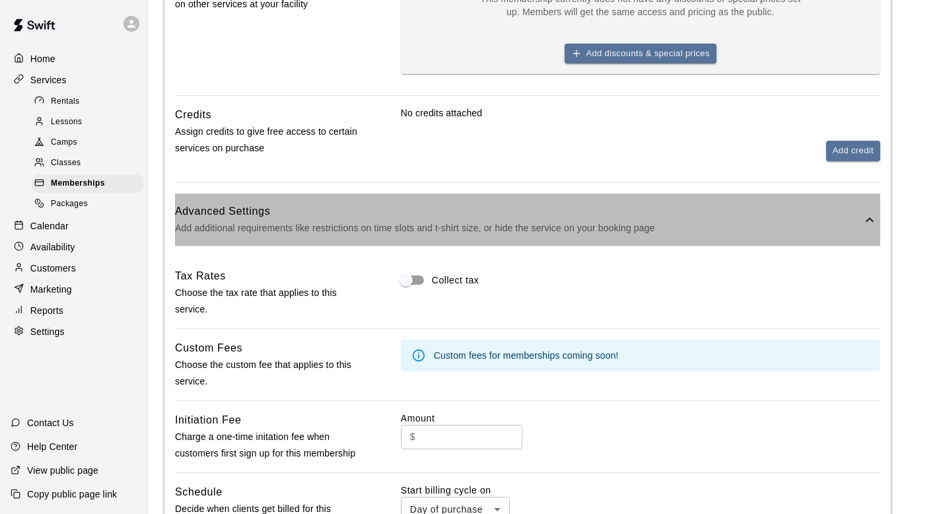
click at [766, 222] on p "Add additional requirements like restrictions on time slots and t-shirt size, o…" at bounding box center [518, 228] width 687 height 17
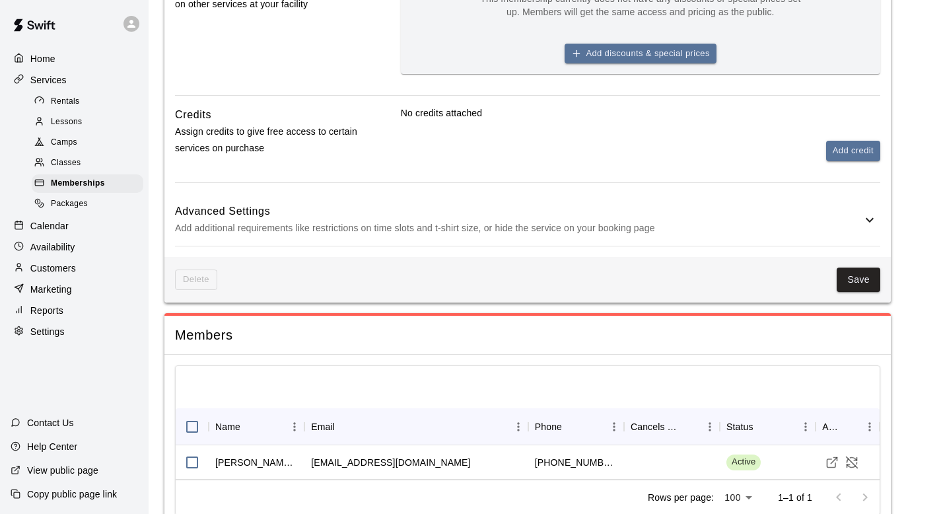
click at [766, 222] on p "Add additional requirements like restrictions on time slots and t-shirt size, o…" at bounding box center [518, 228] width 687 height 17
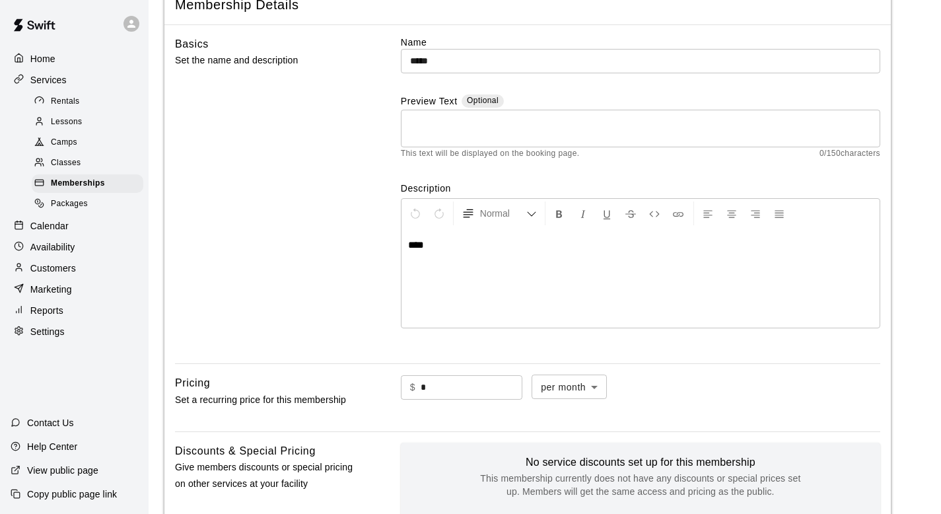
scroll to position [0, 0]
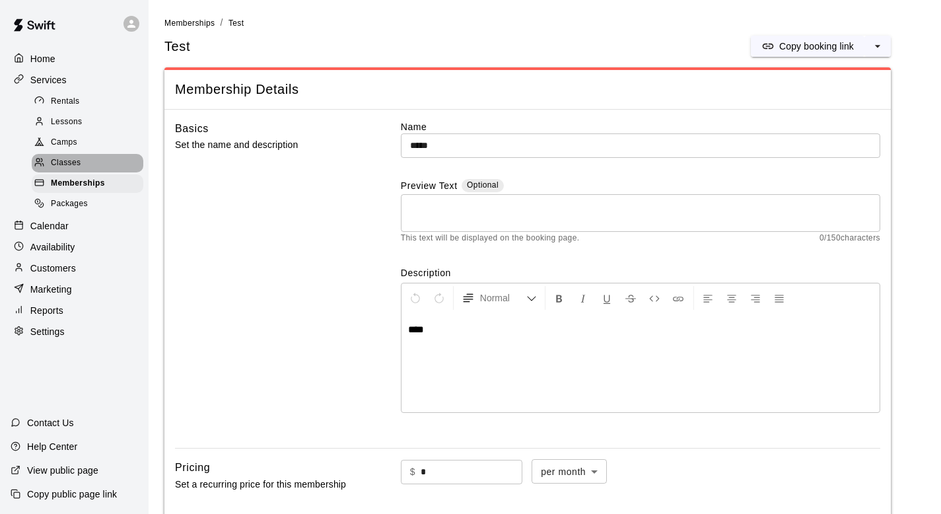
click at [85, 160] on div "Classes" at bounding box center [88, 163] width 112 height 18
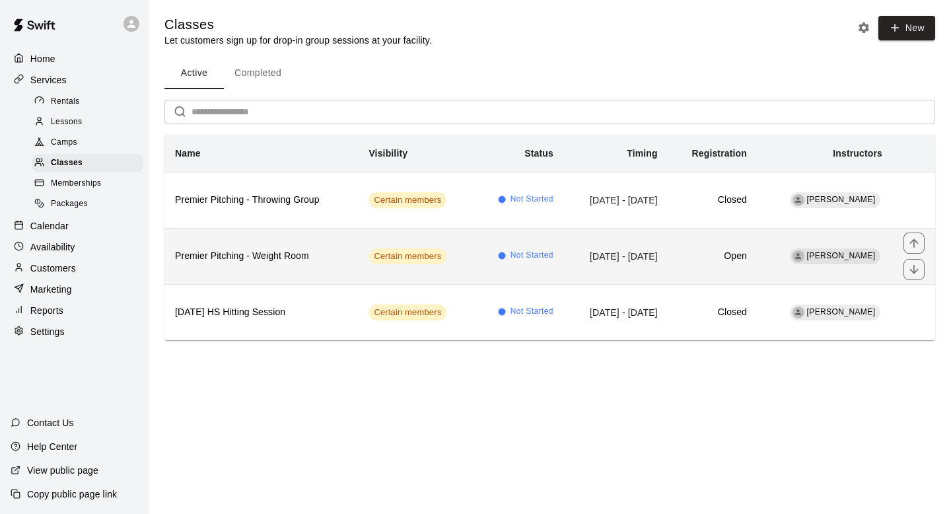
click at [358, 251] on td "Certain members" at bounding box center [416, 256] width 116 height 56
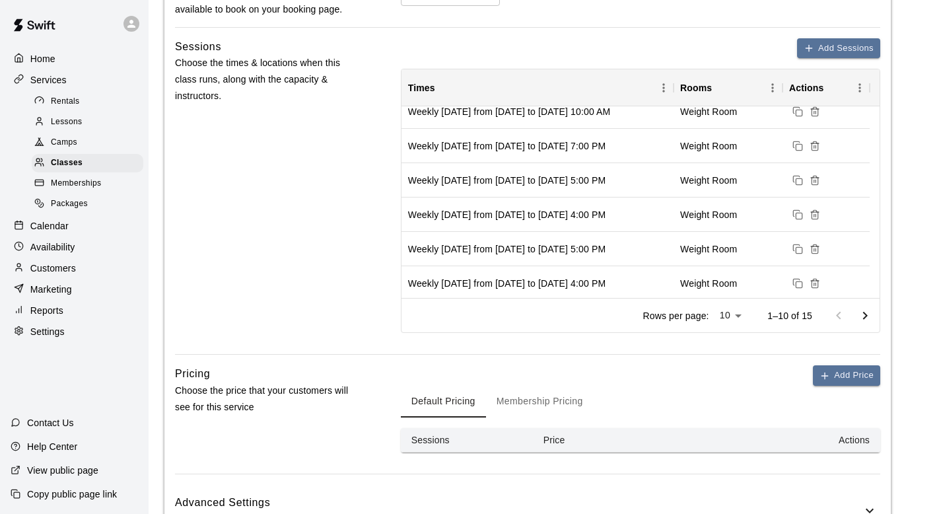
scroll to position [148, 0]
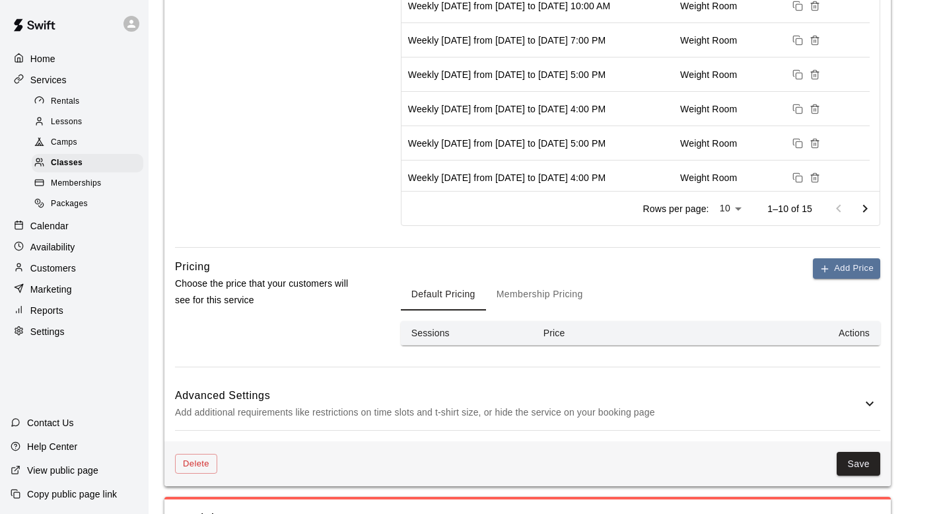
click at [863, 404] on icon at bounding box center [870, 404] width 16 height 16
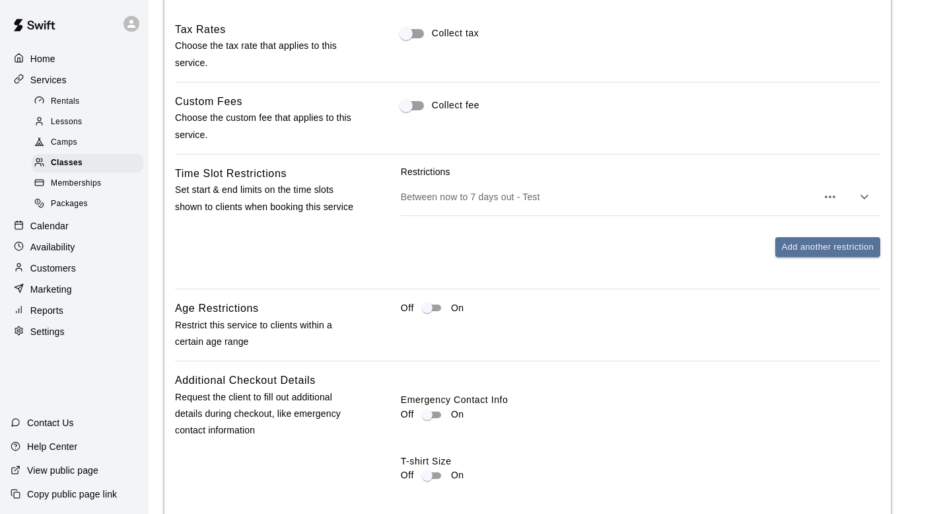
scroll to position [1046, 0]
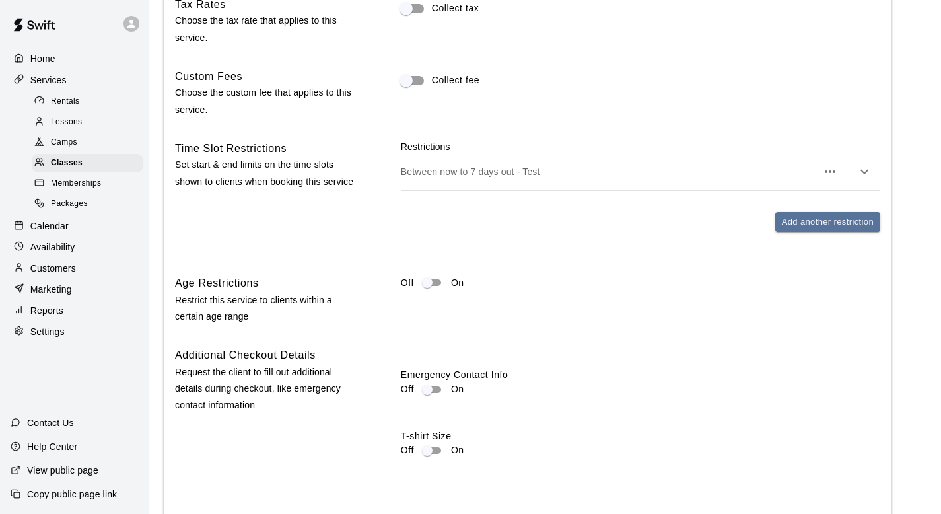
click at [873, 165] on button "button" at bounding box center [864, 172] width 26 height 26
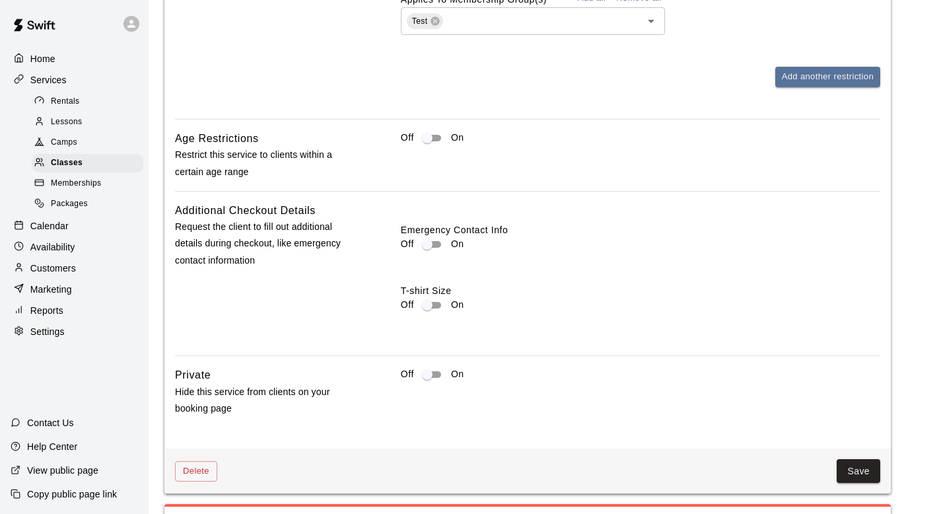
scroll to position [1488, 0]
